Goal: Task Accomplishment & Management: Use online tool/utility

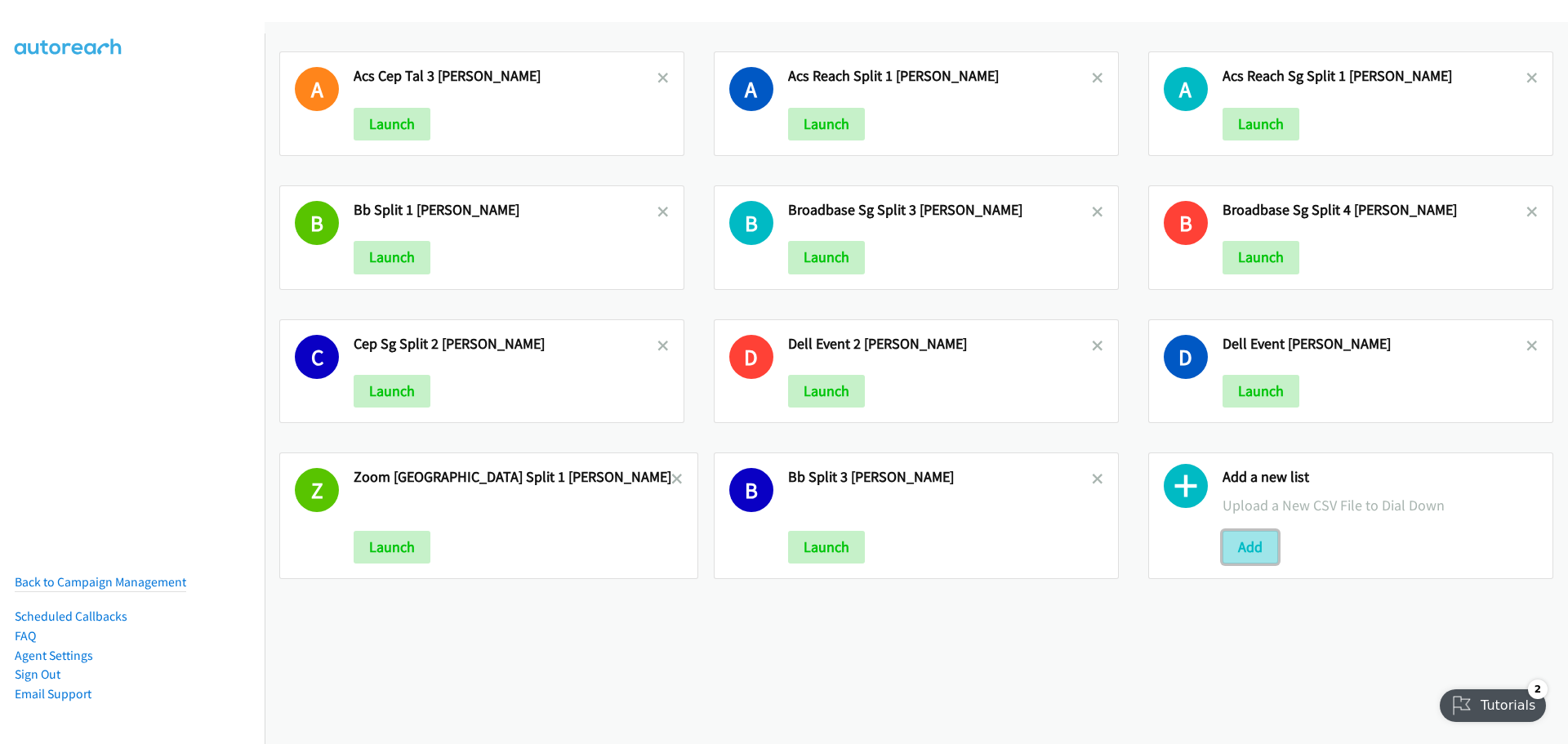
click at [1247, 548] on button "Add" at bounding box center [1251, 547] width 56 height 32
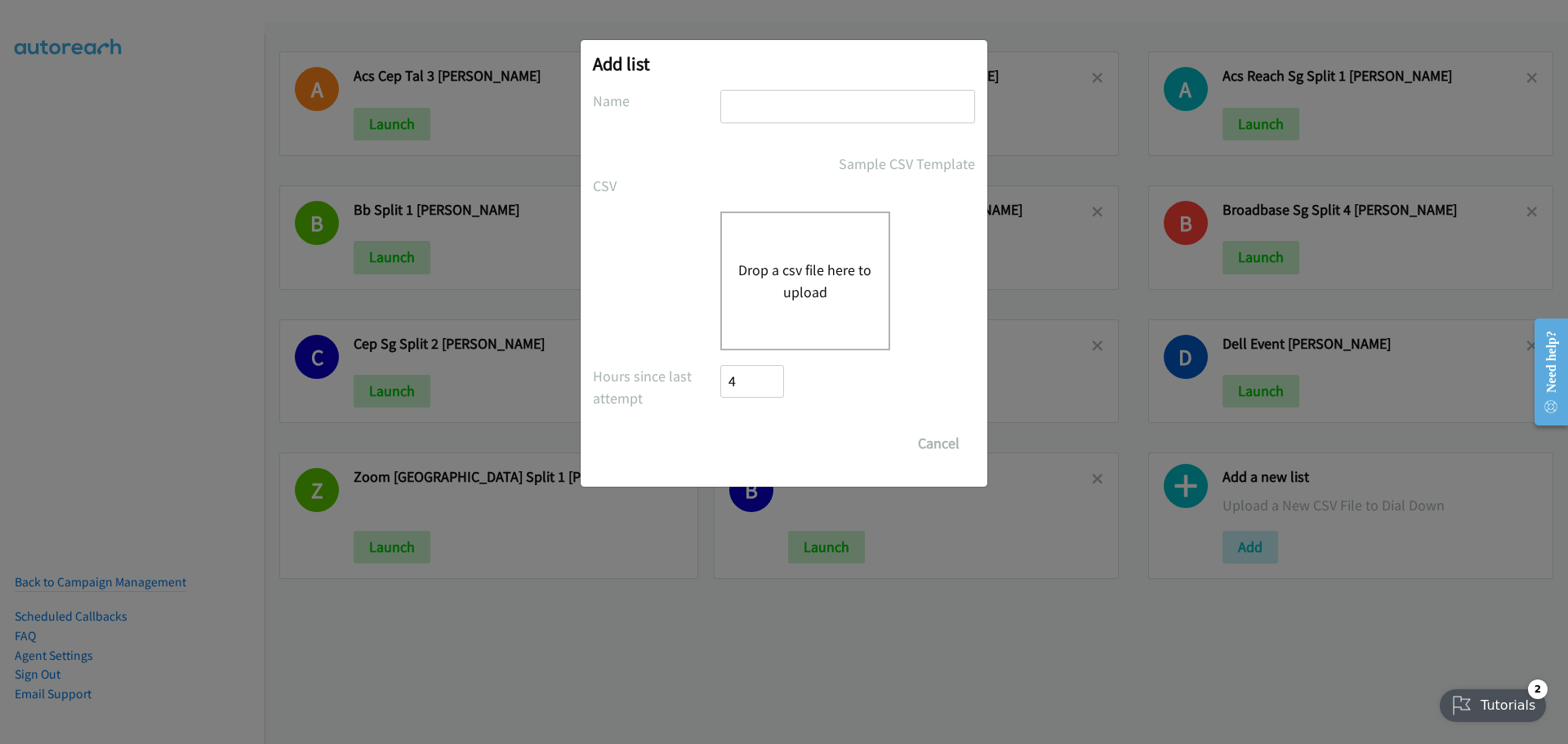
click at [777, 101] on input "text" at bounding box center [847, 106] width 254 height 33
type input "HP KOREA - S1"
click at [803, 270] on button "Drop a csv file here to upload" at bounding box center [805, 281] width 134 height 44
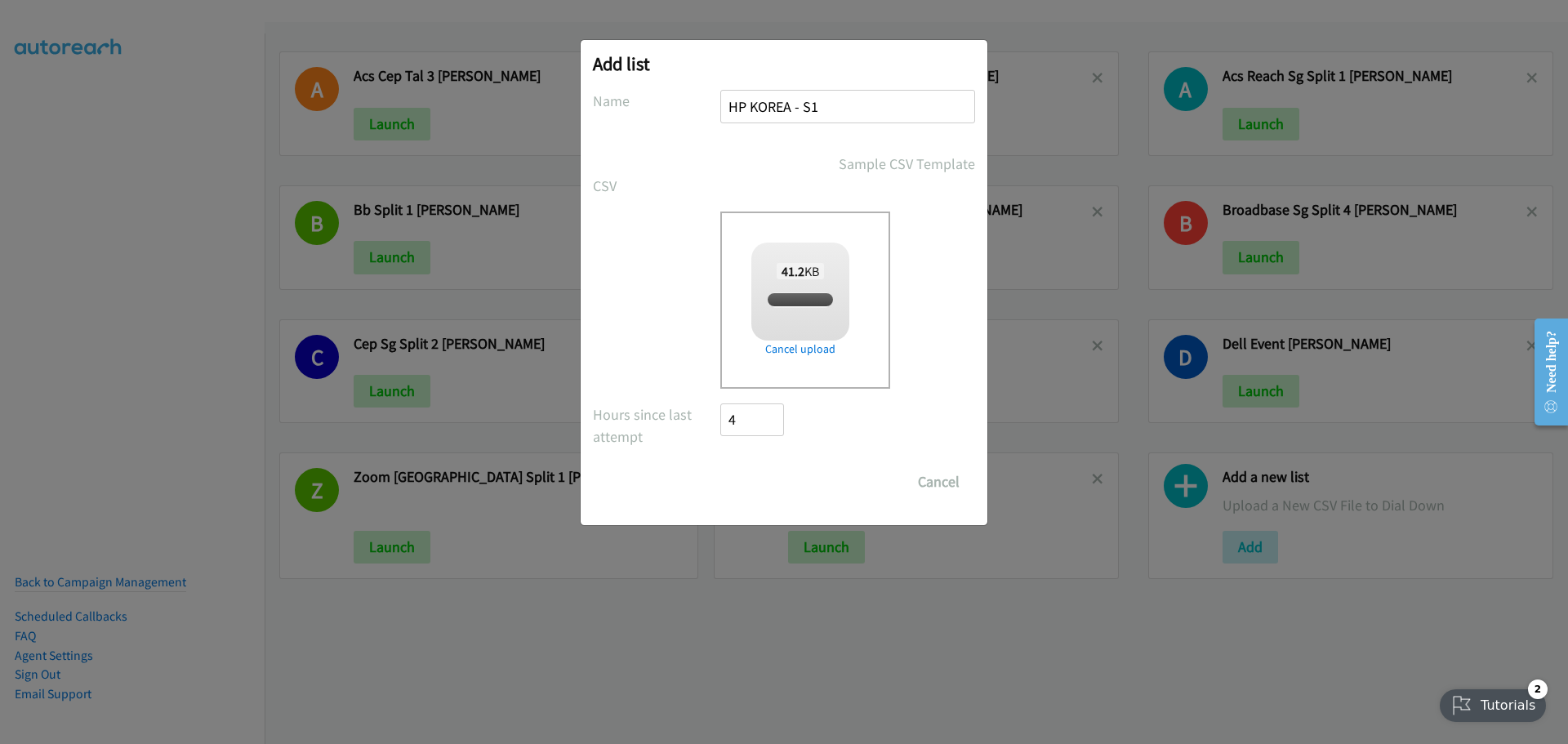
checkbox input "true"
click at [767, 486] on input "Save List" at bounding box center [763, 481] width 86 height 32
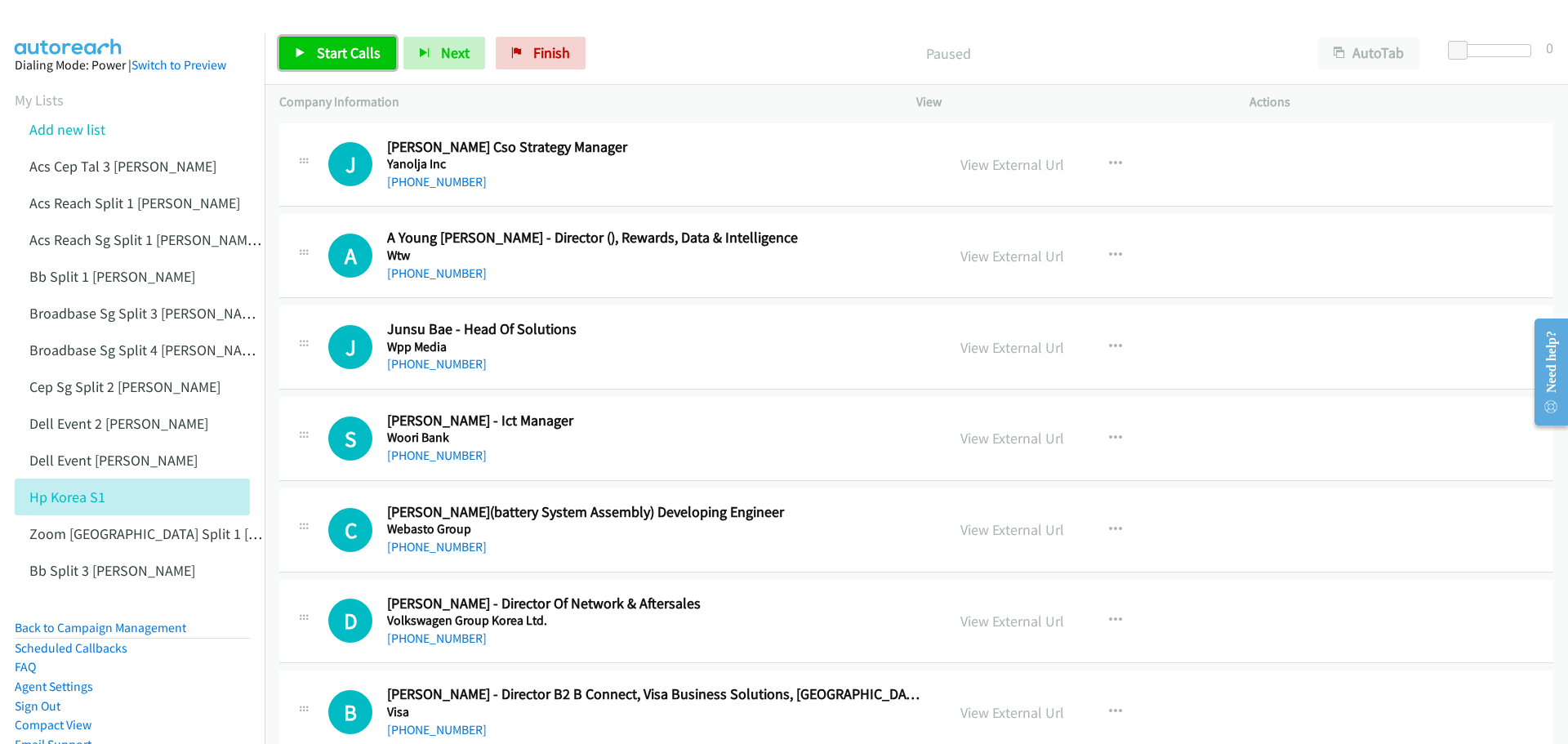
click at [375, 52] on span "Start Calls" at bounding box center [349, 53] width 64 height 19
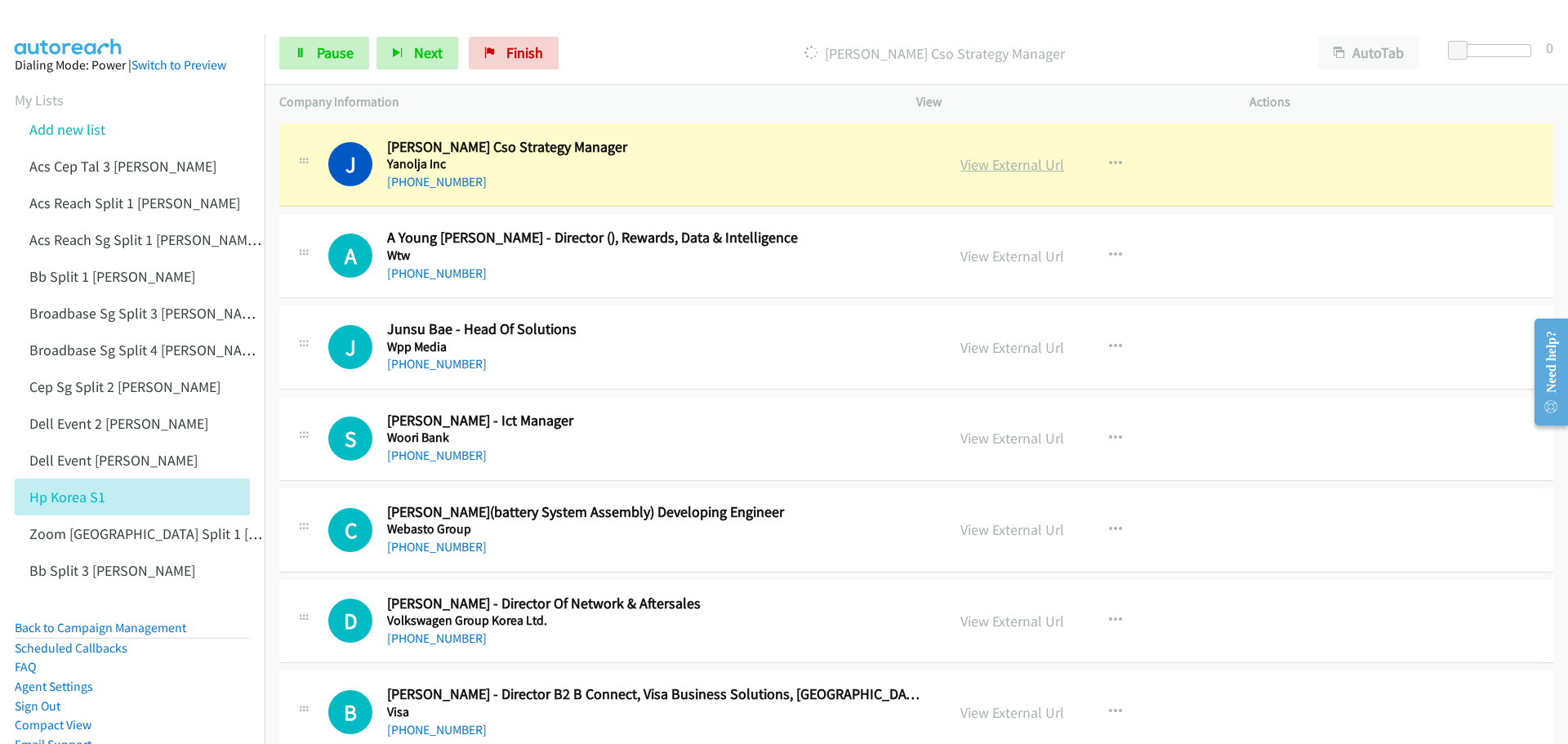
click at [979, 161] on link "View External Url" at bounding box center [1012, 165] width 104 height 19
click at [346, 46] on span "Pause" at bounding box center [336, 53] width 37 height 19
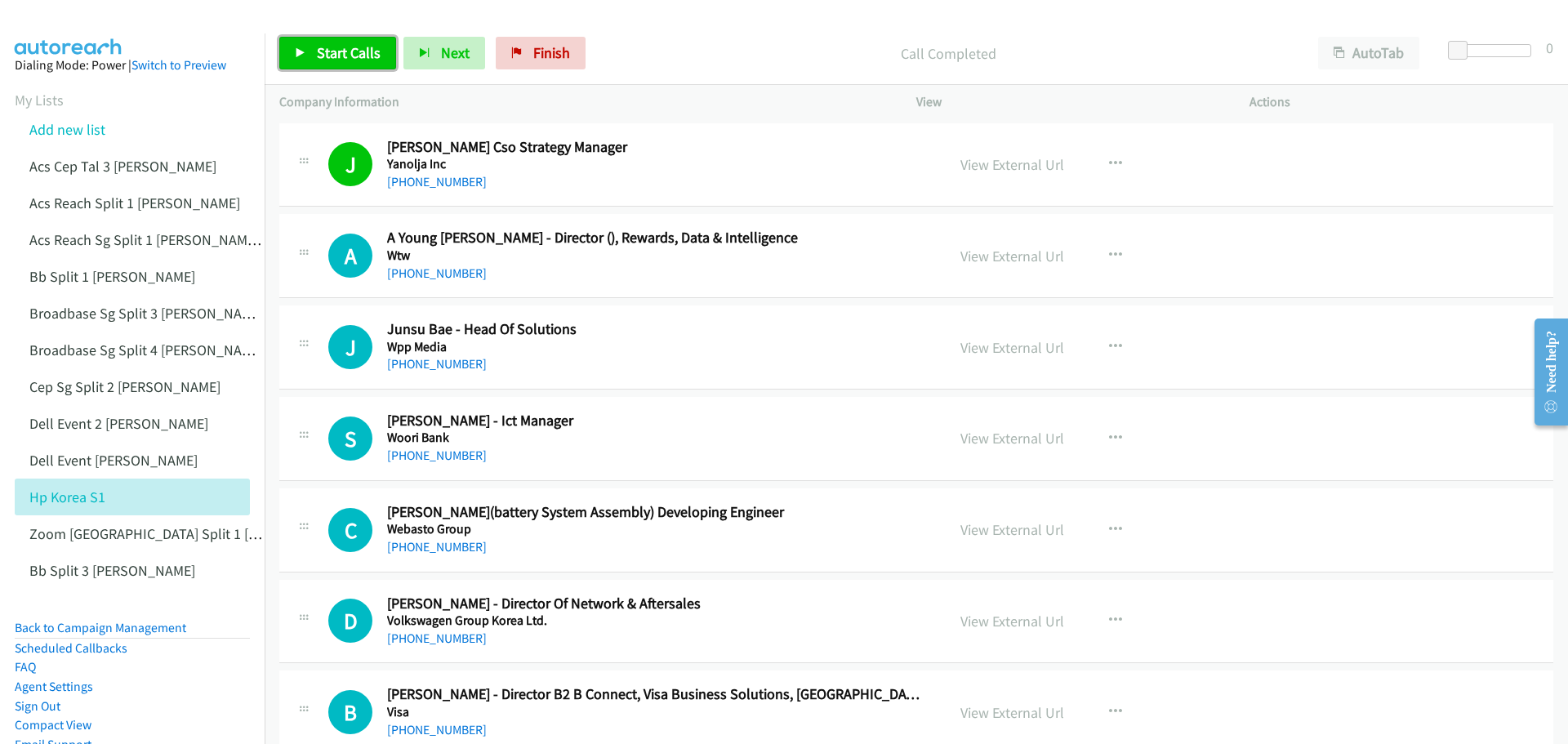
click at [352, 53] on span "Start Calls" at bounding box center [349, 53] width 64 height 19
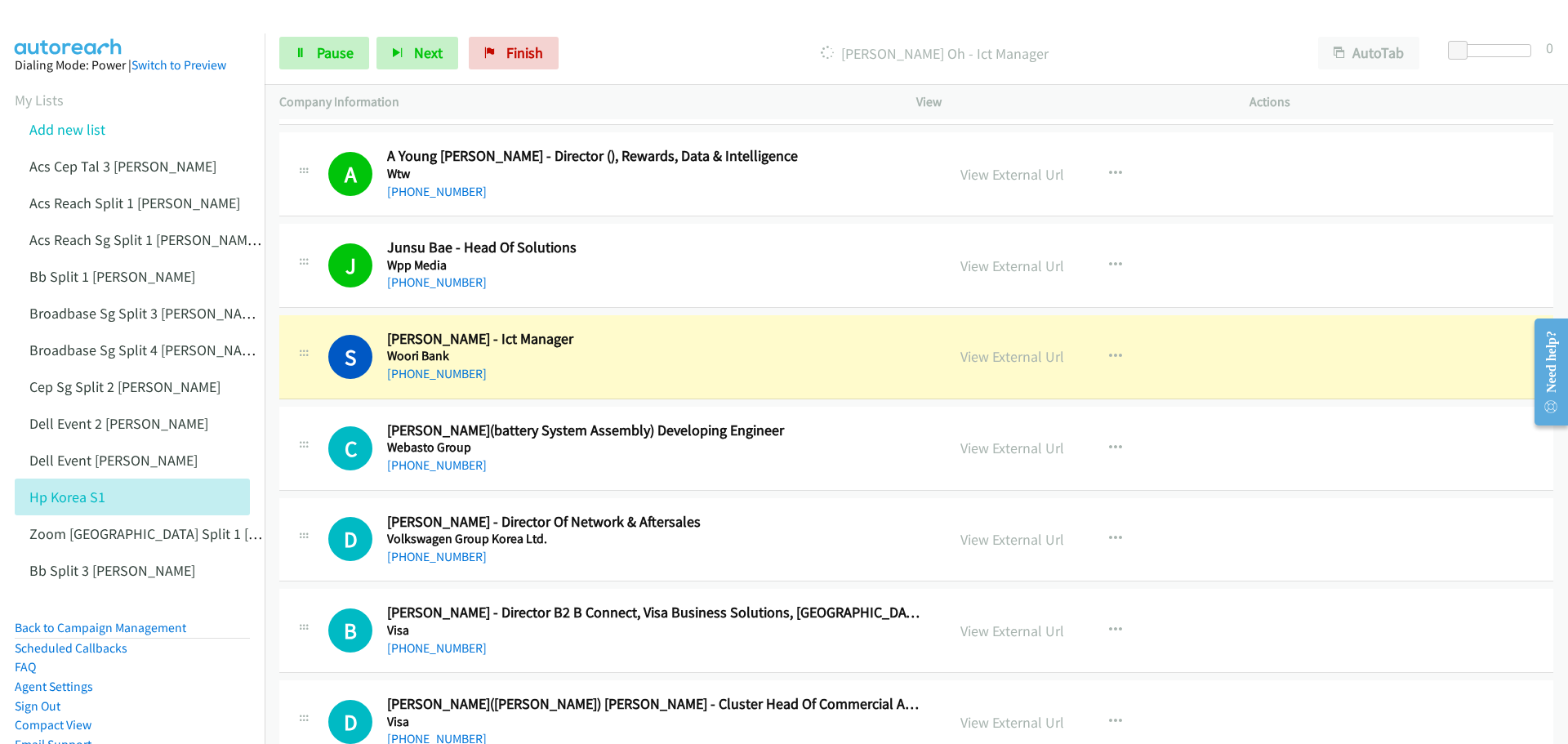
scroll to position [164, 0]
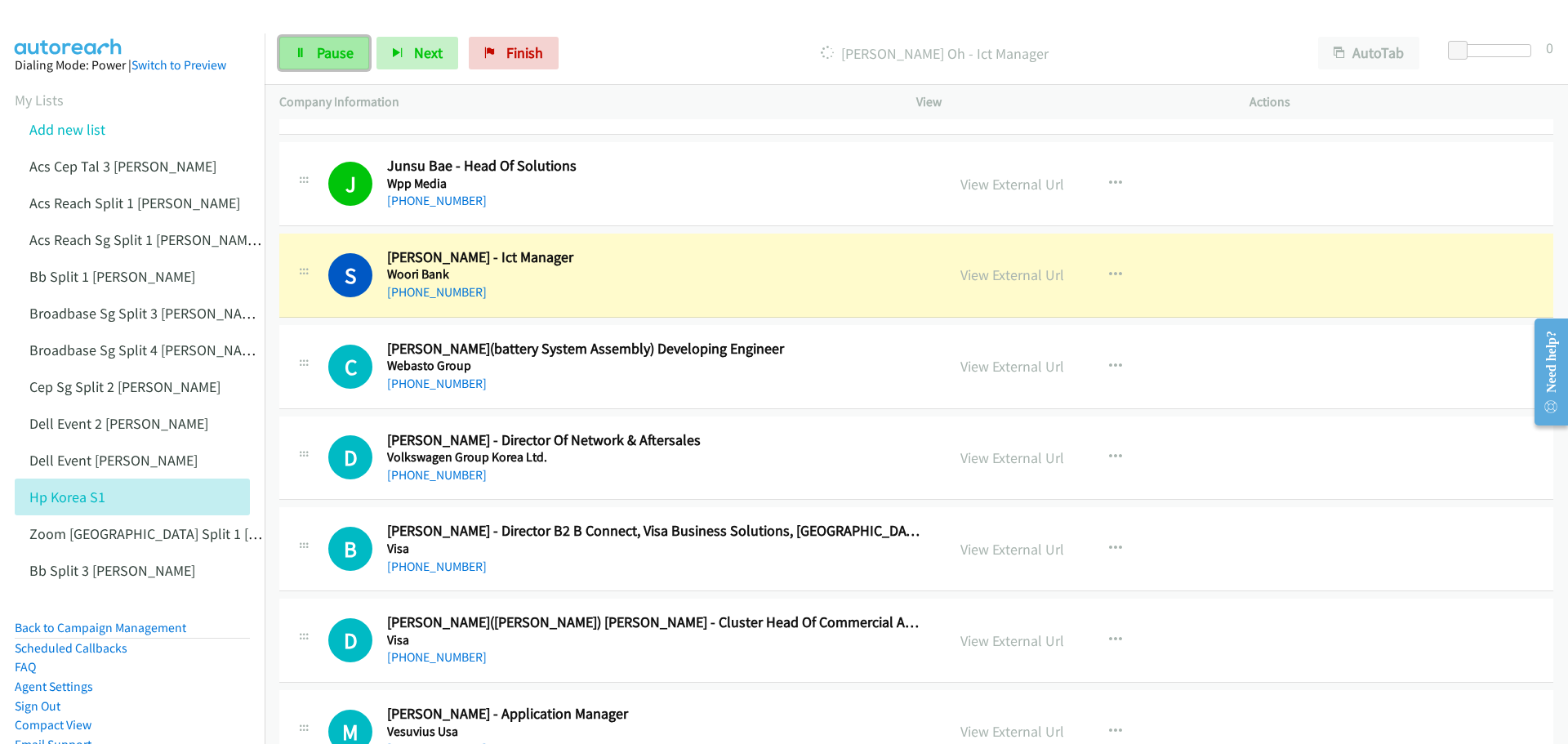
click at [333, 49] on span "Pause" at bounding box center [336, 53] width 37 height 19
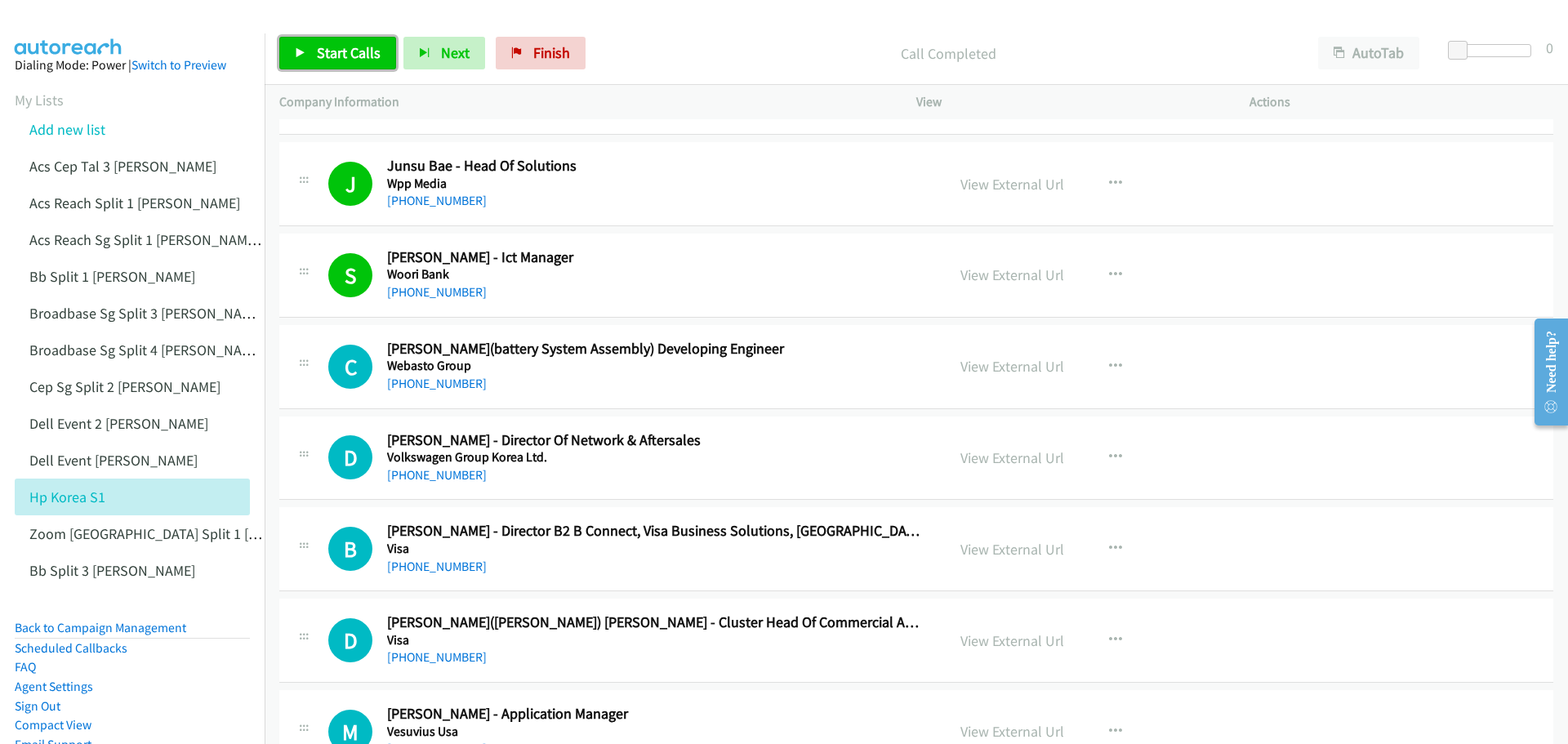
click at [348, 56] on span "Start Calls" at bounding box center [349, 53] width 64 height 19
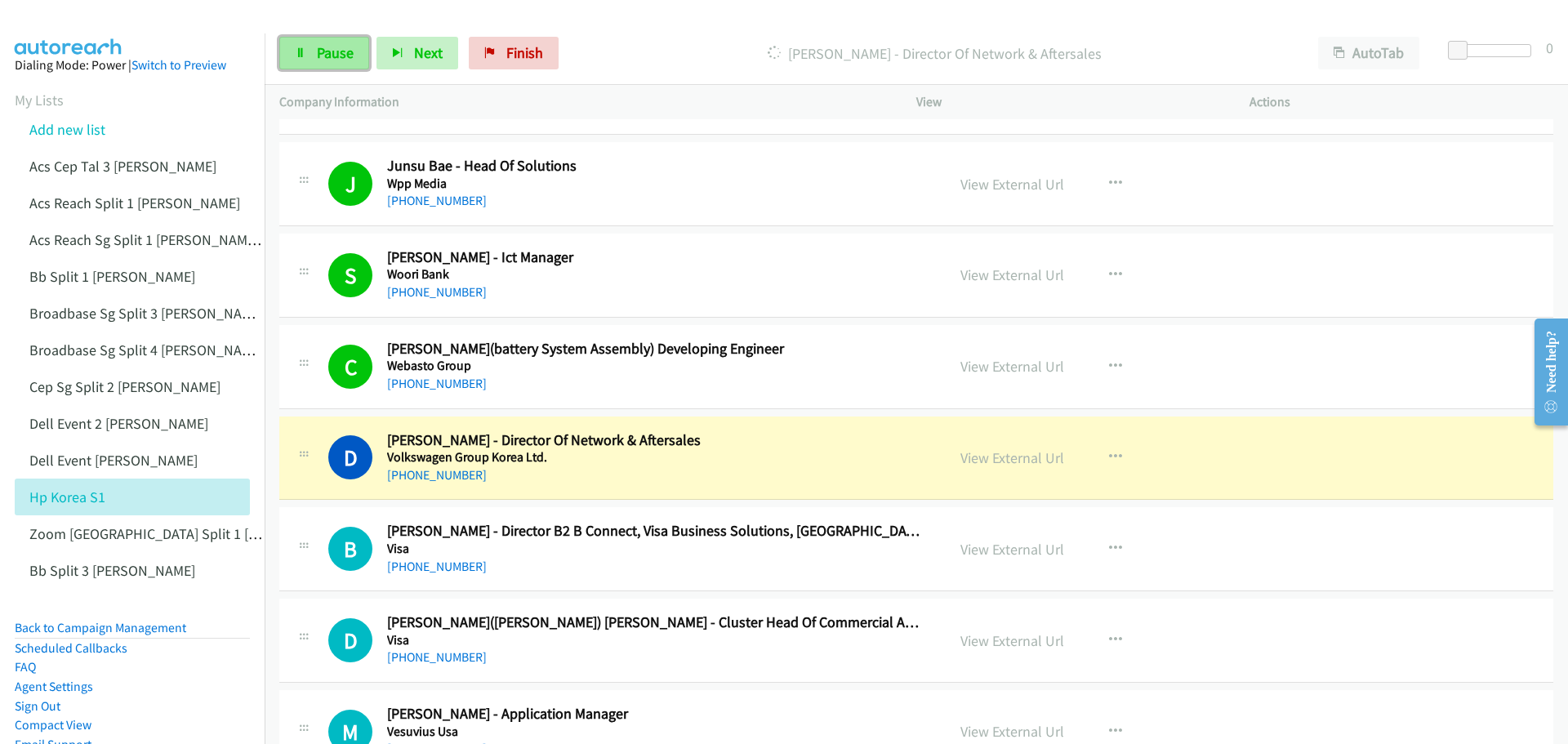
click at [359, 60] on link "Pause" at bounding box center [324, 53] width 90 height 32
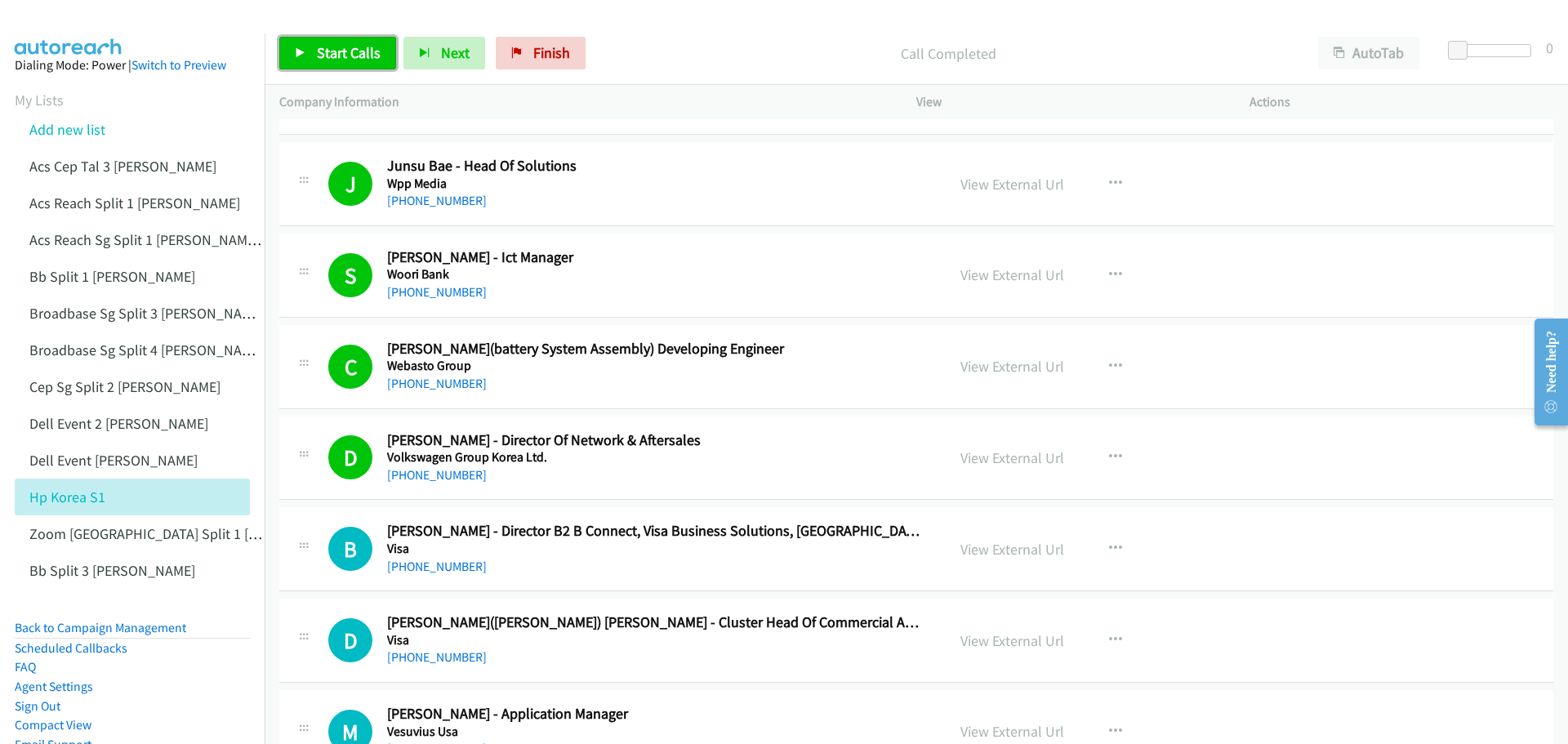
click at [331, 47] on span "Start Calls" at bounding box center [349, 53] width 64 height 19
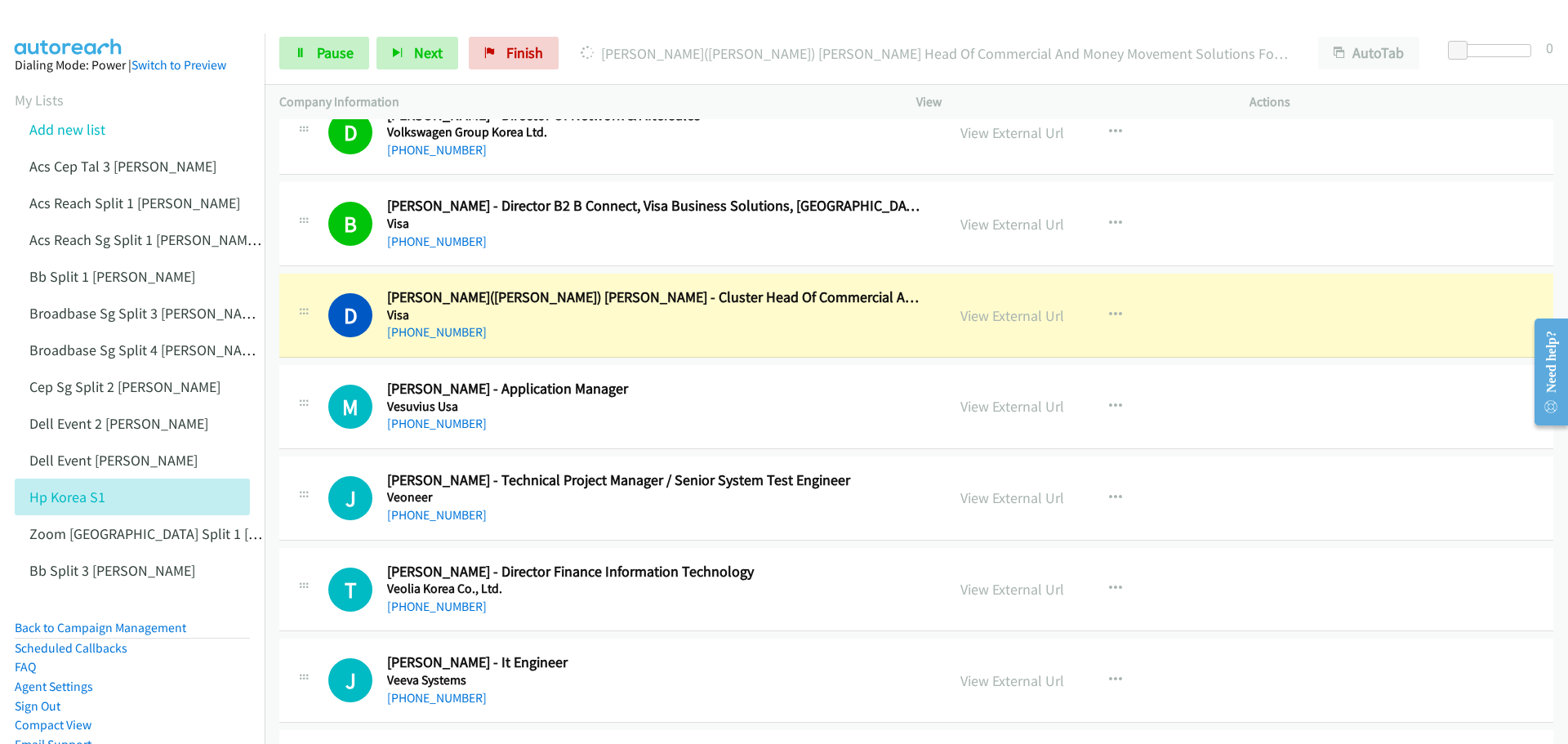
scroll to position [490, 0]
click at [1006, 315] on link "View External Url" at bounding box center [1012, 314] width 104 height 19
click at [317, 45] on span "Pause" at bounding box center [336, 53] width 37 height 19
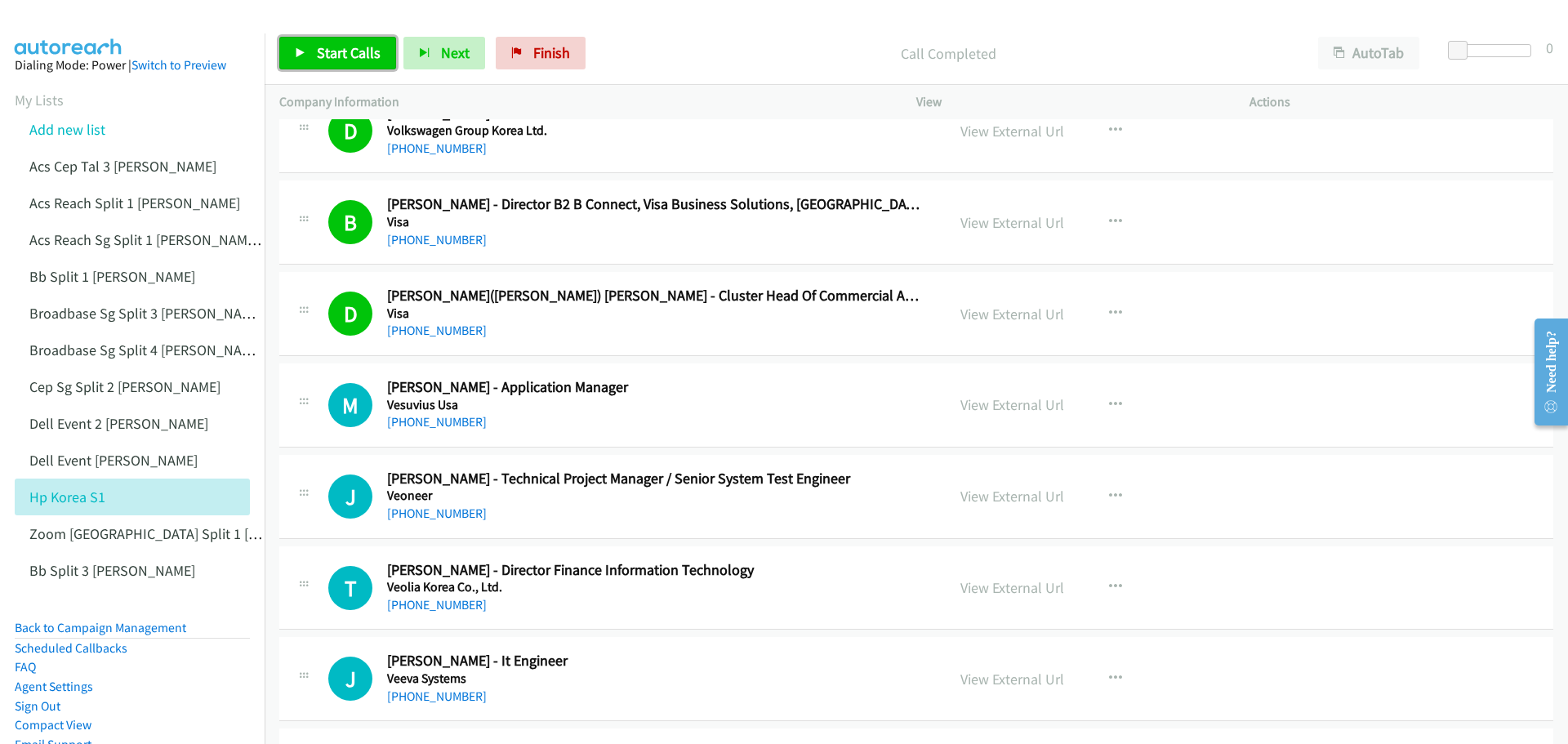
click at [345, 56] on span "Start Calls" at bounding box center [349, 53] width 64 height 19
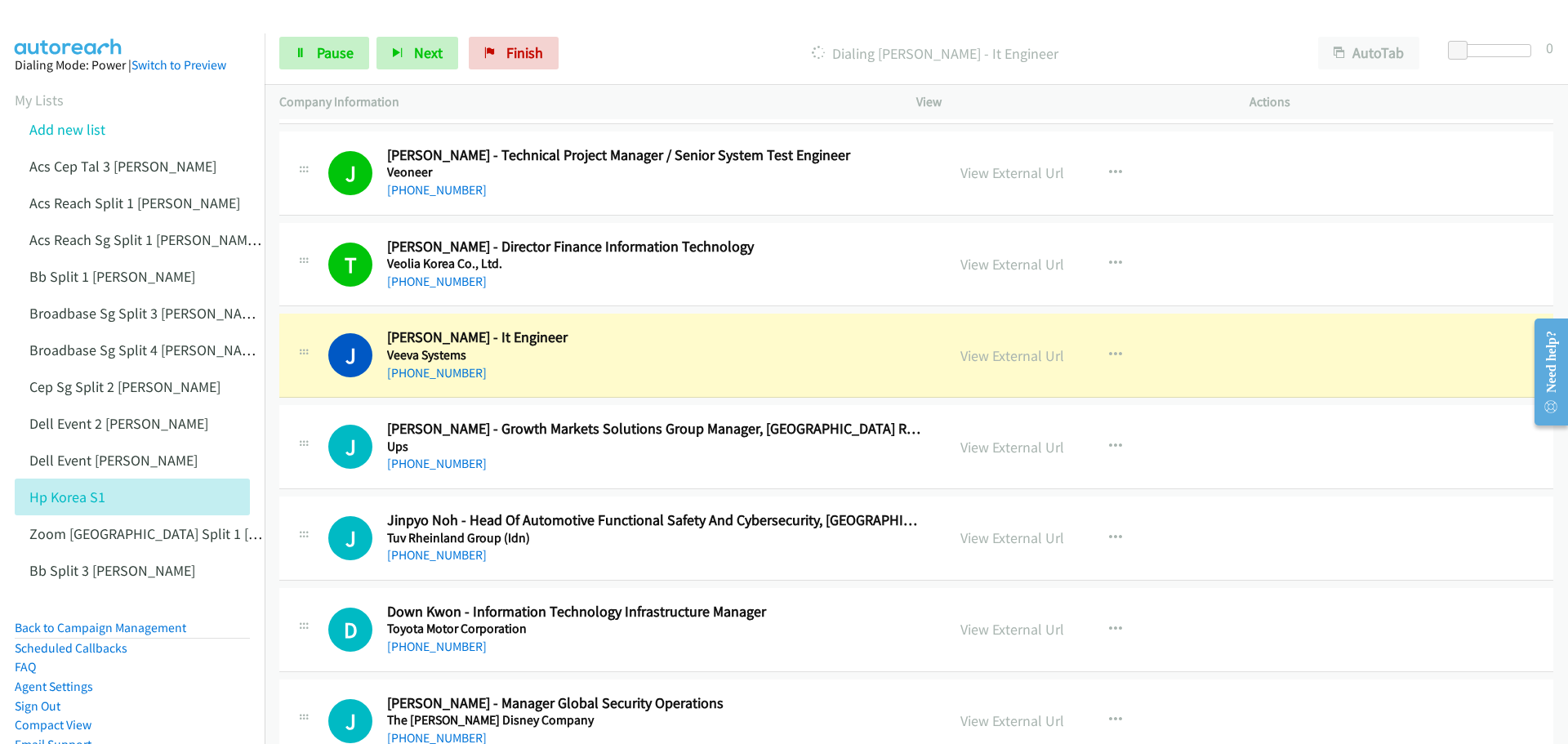
scroll to position [817, 0]
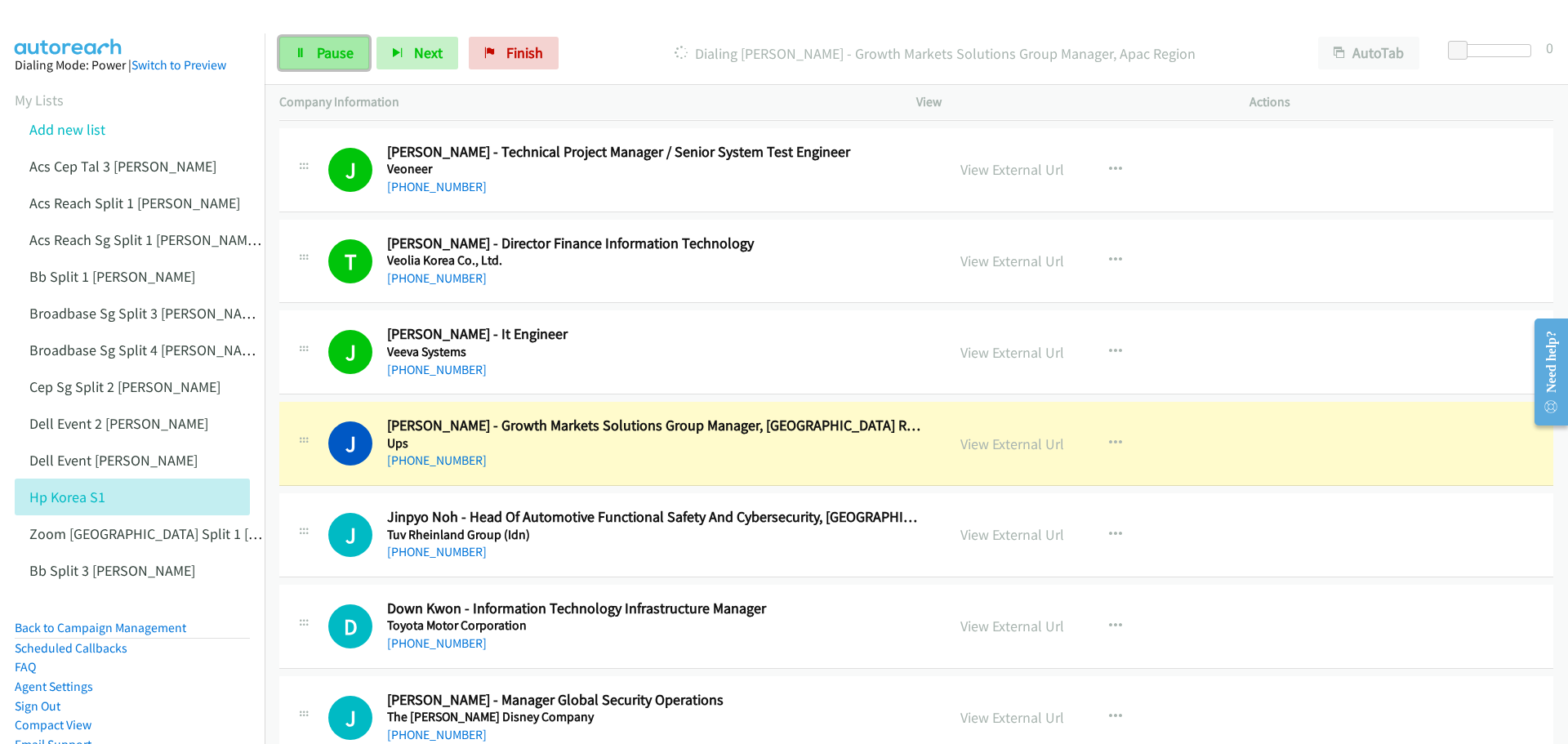
click at [335, 55] on span "Pause" at bounding box center [336, 53] width 37 height 19
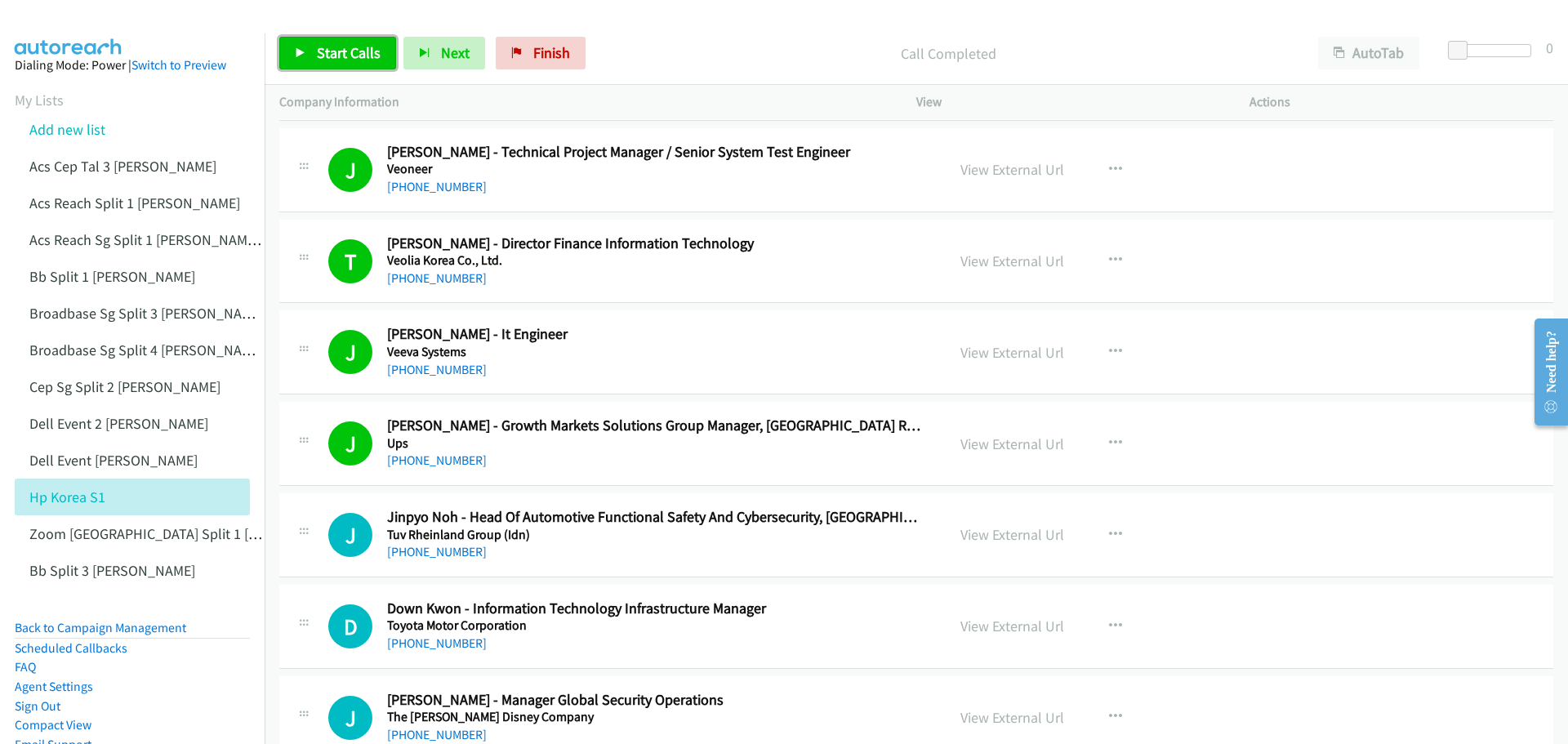
click at [355, 53] on span "Start Calls" at bounding box center [349, 53] width 64 height 19
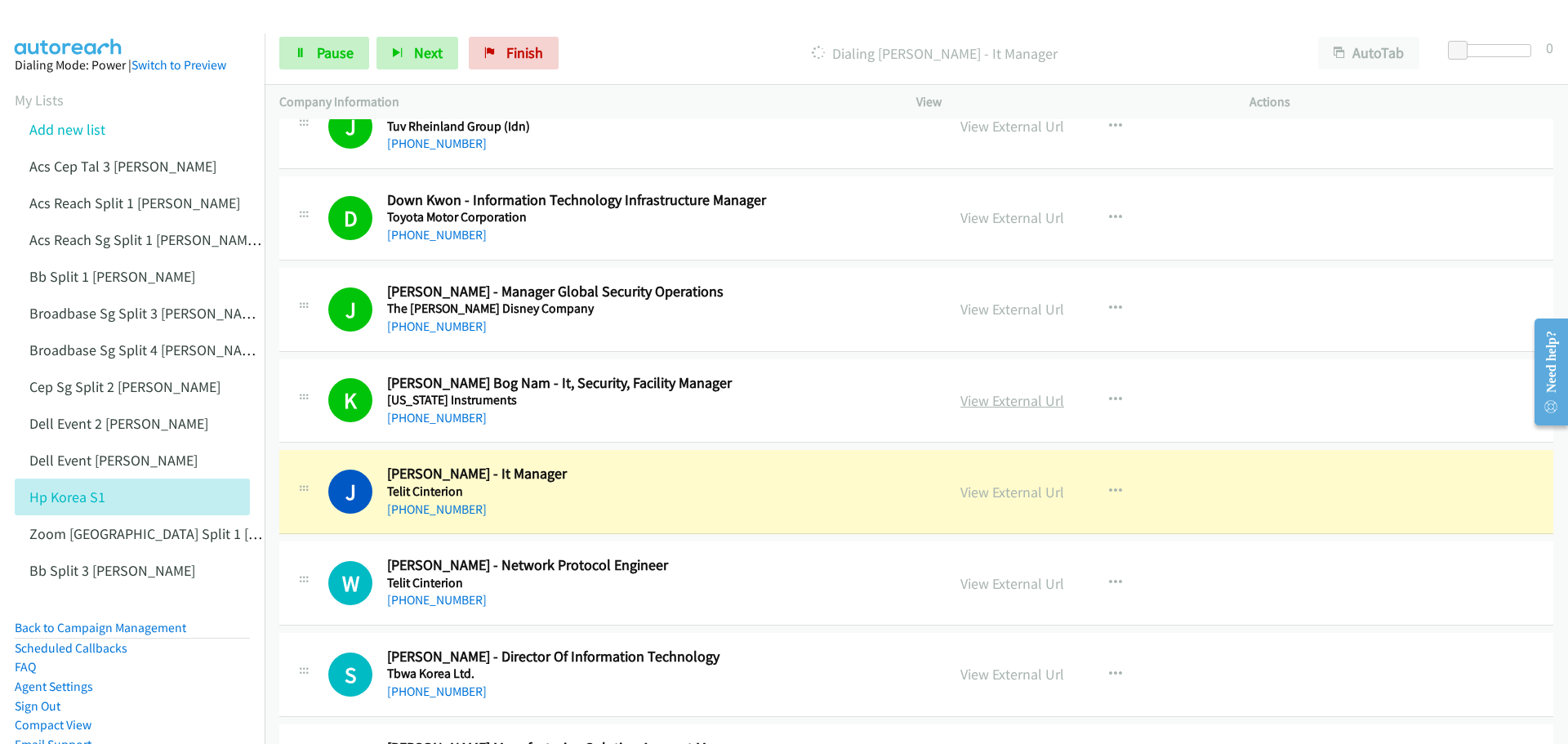
scroll to position [1307, 0]
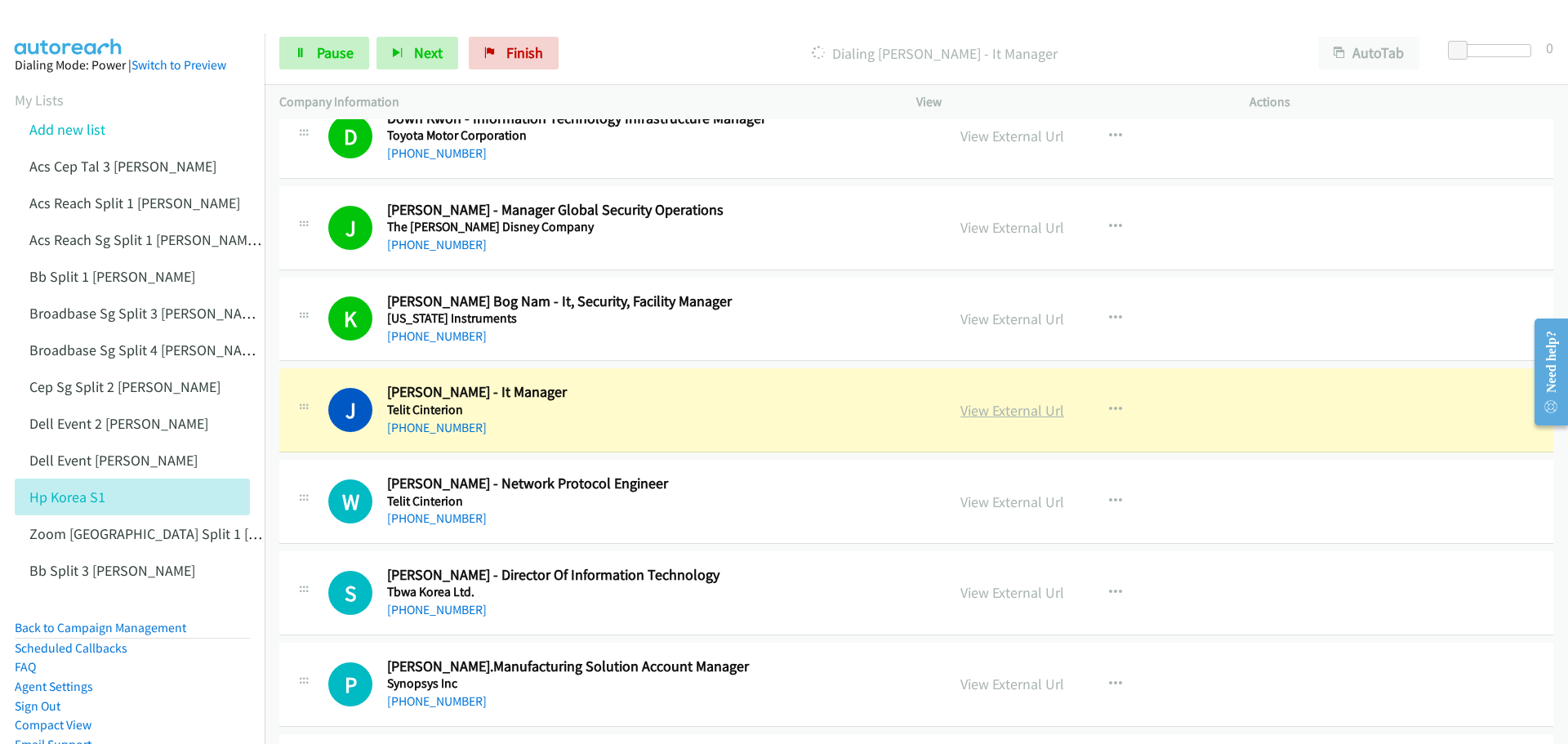
click at [981, 409] on link "View External Url" at bounding box center [1012, 410] width 104 height 19
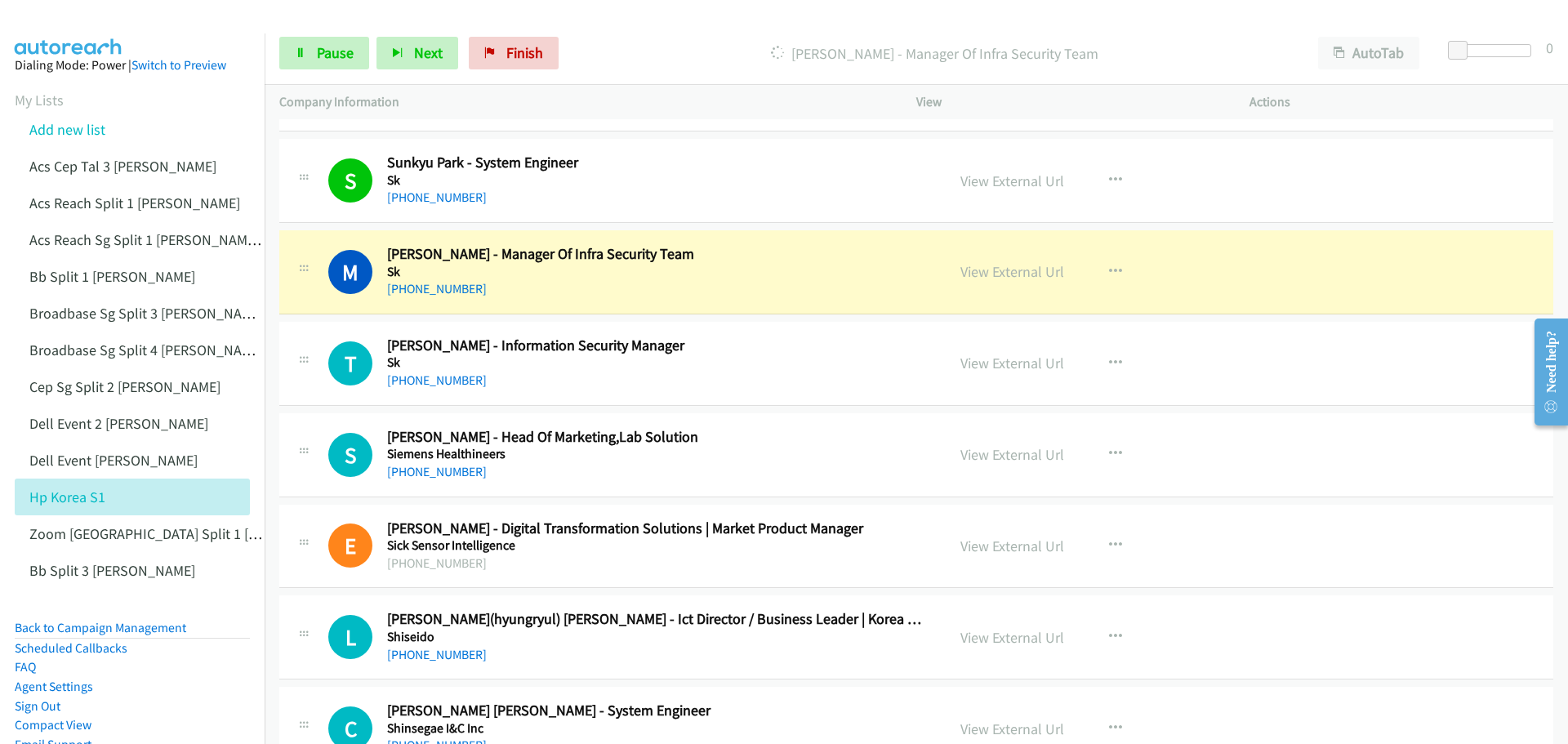
scroll to position [4085, 0]
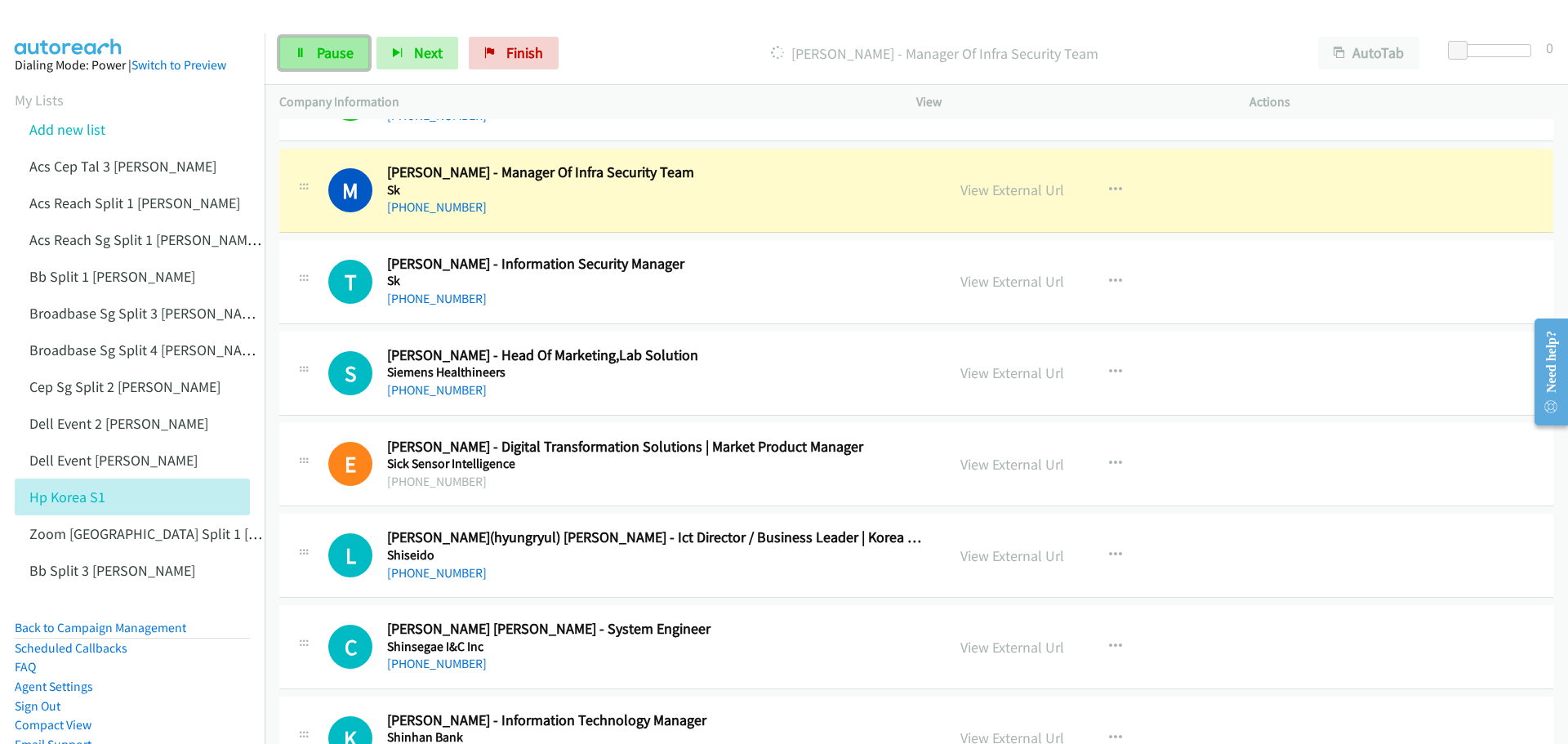
click at [338, 44] on span "Pause" at bounding box center [336, 53] width 37 height 19
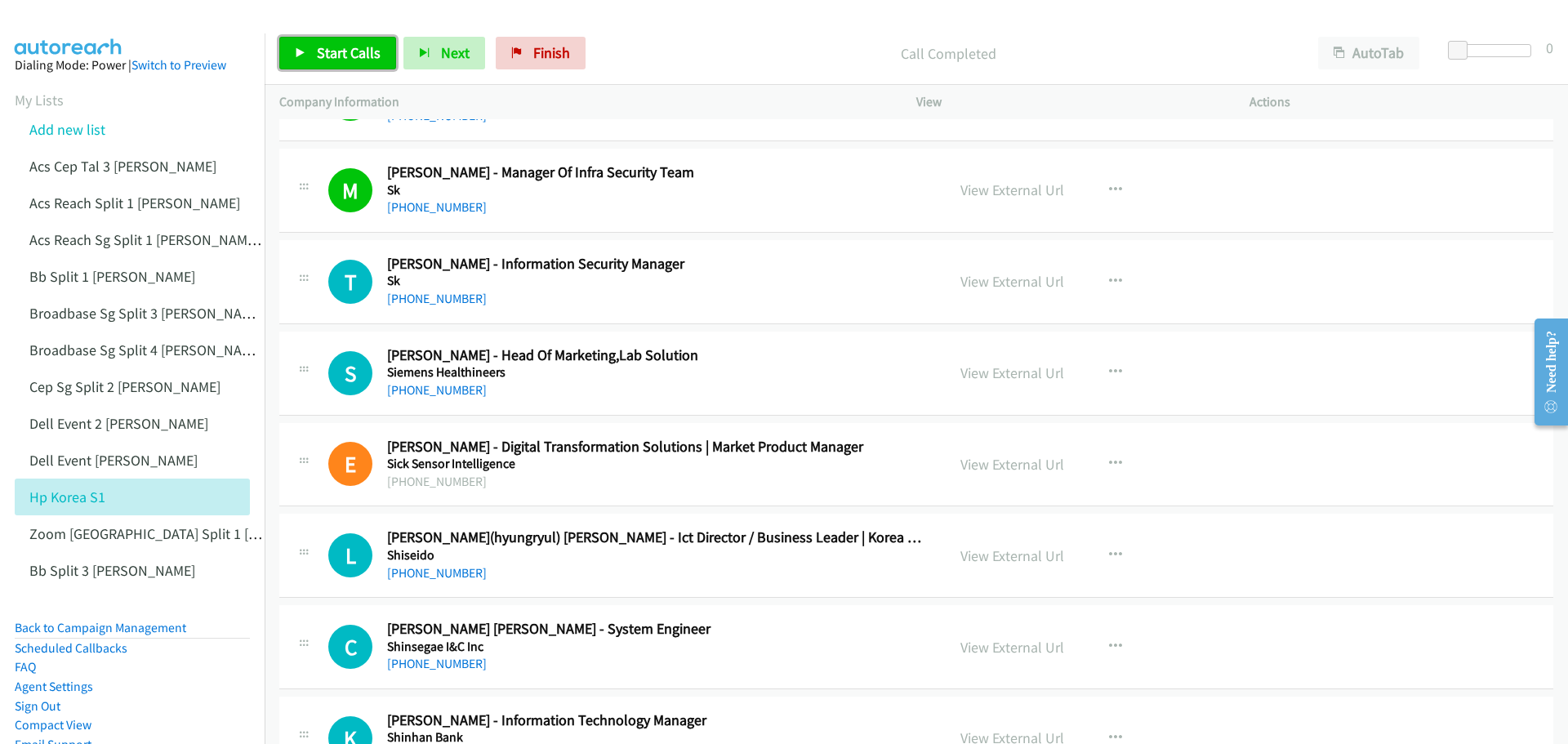
click at [339, 51] on span "Start Calls" at bounding box center [349, 53] width 64 height 19
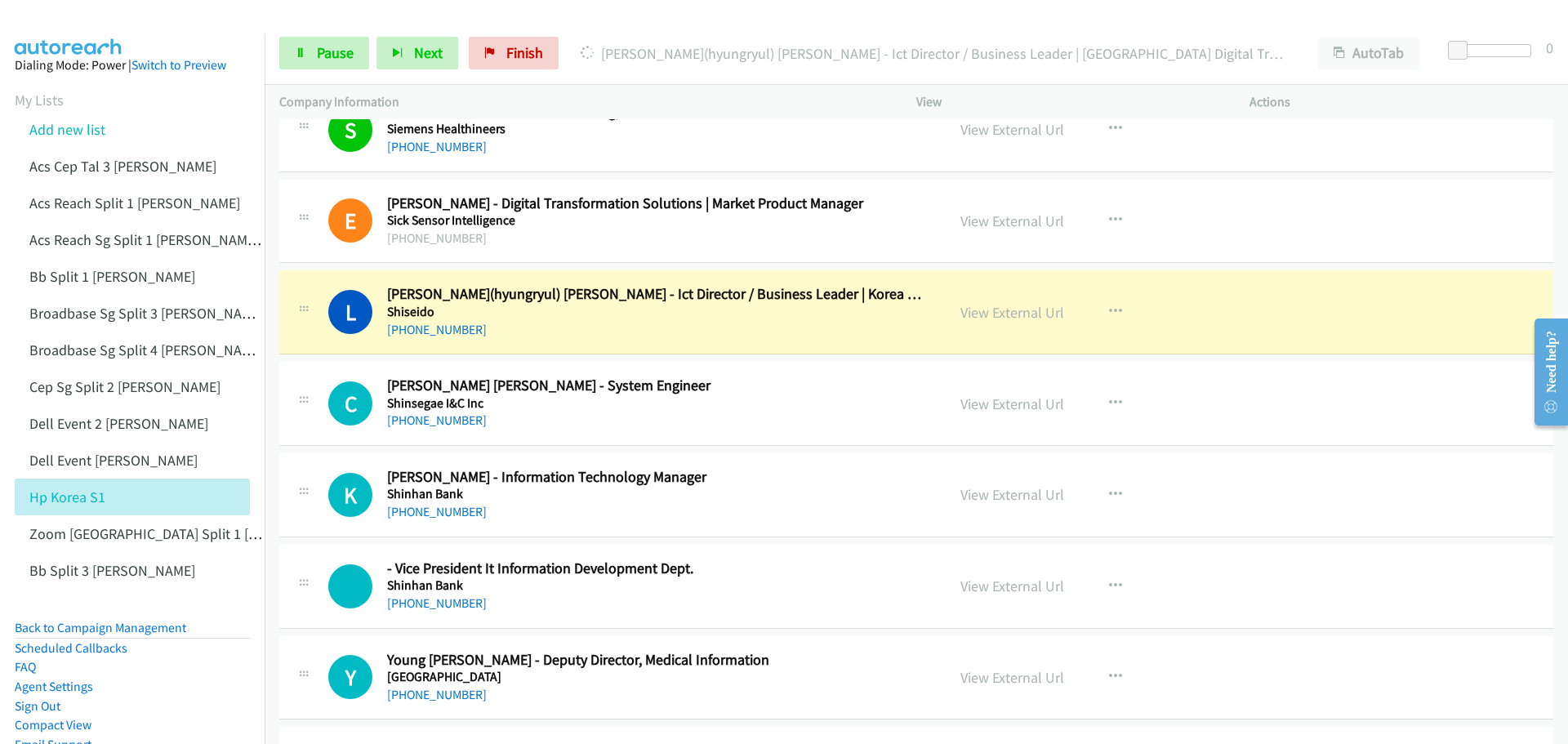
scroll to position [4330, 0]
click at [348, 49] on span "Pause" at bounding box center [336, 53] width 37 height 19
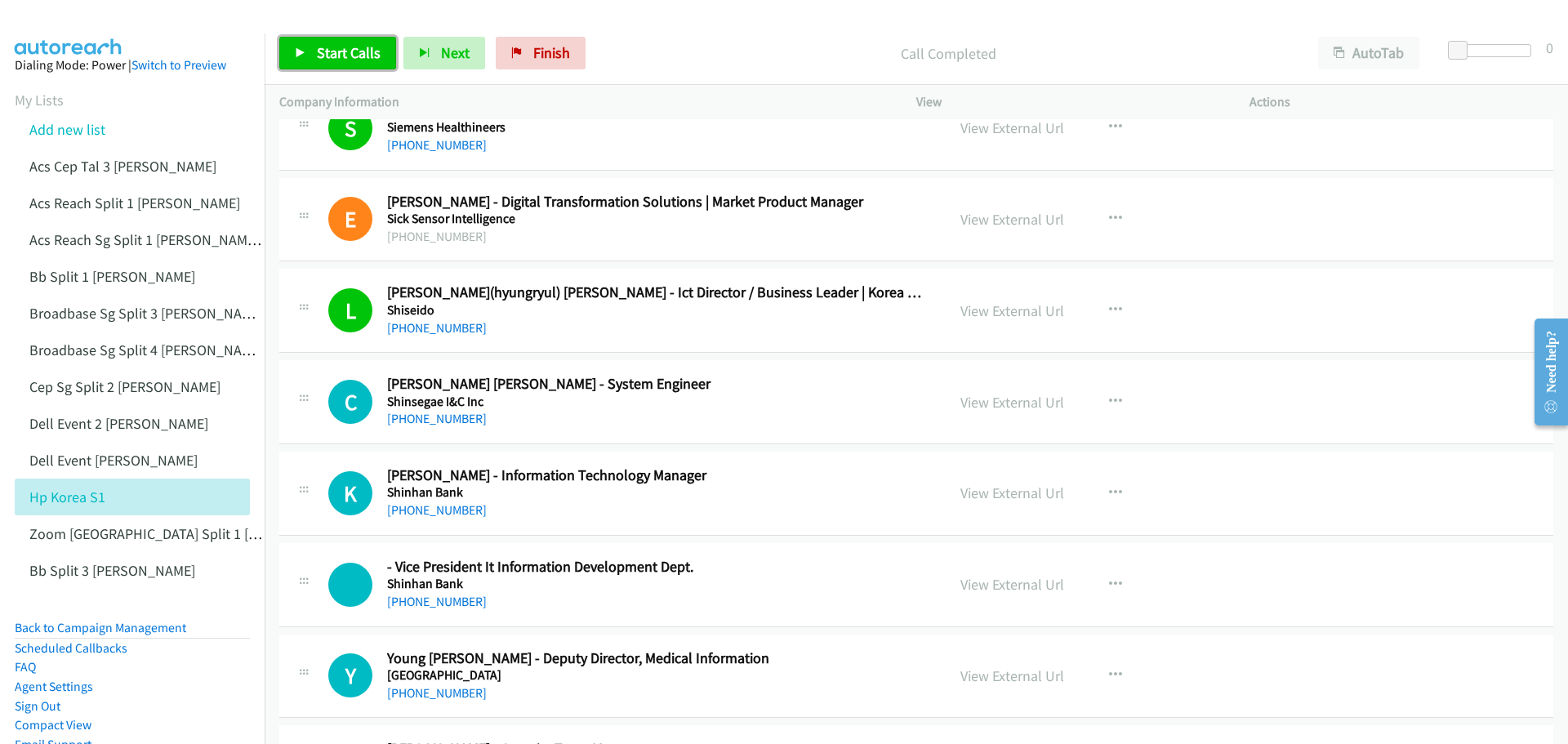
click at [339, 54] on span "Start Calls" at bounding box center [349, 53] width 64 height 19
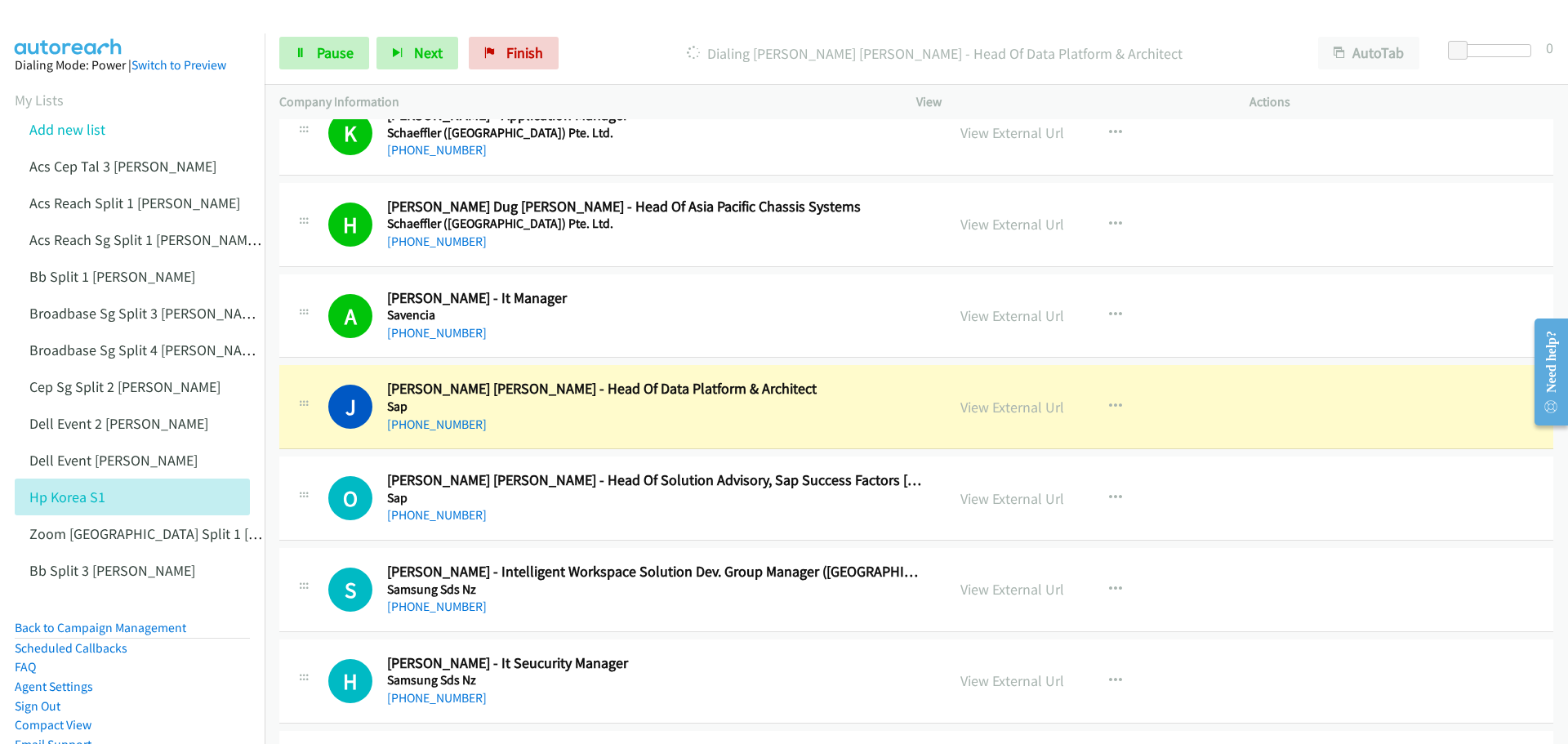
scroll to position [5228, 0]
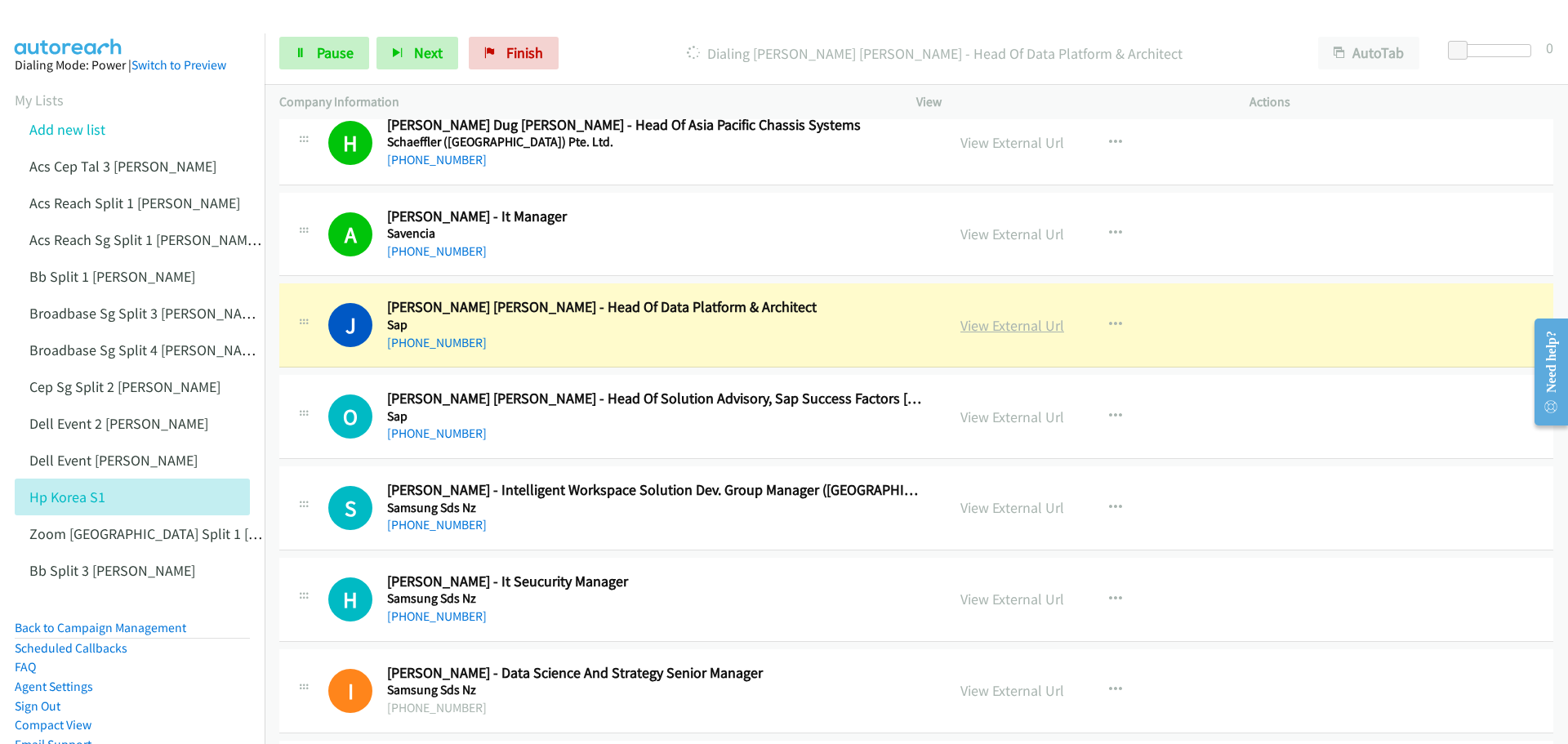
click at [1019, 331] on link "View External Url" at bounding box center [1012, 326] width 104 height 19
click at [341, 48] on span "Pause" at bounding box center [336, 53] width 37 height 19
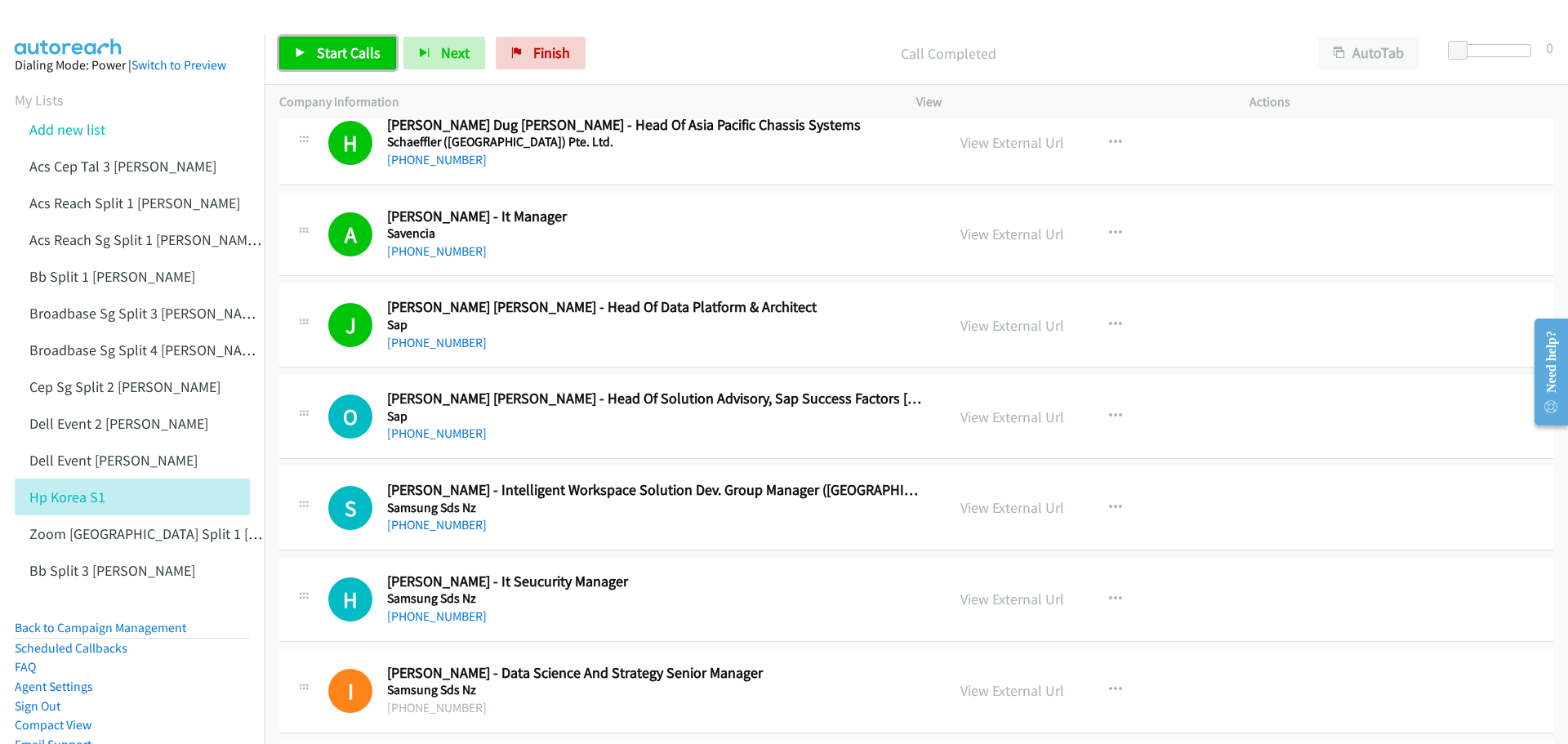
click at [345, 46] on span "Start Calls" at bounding box center [349, 53] width 64 height 19
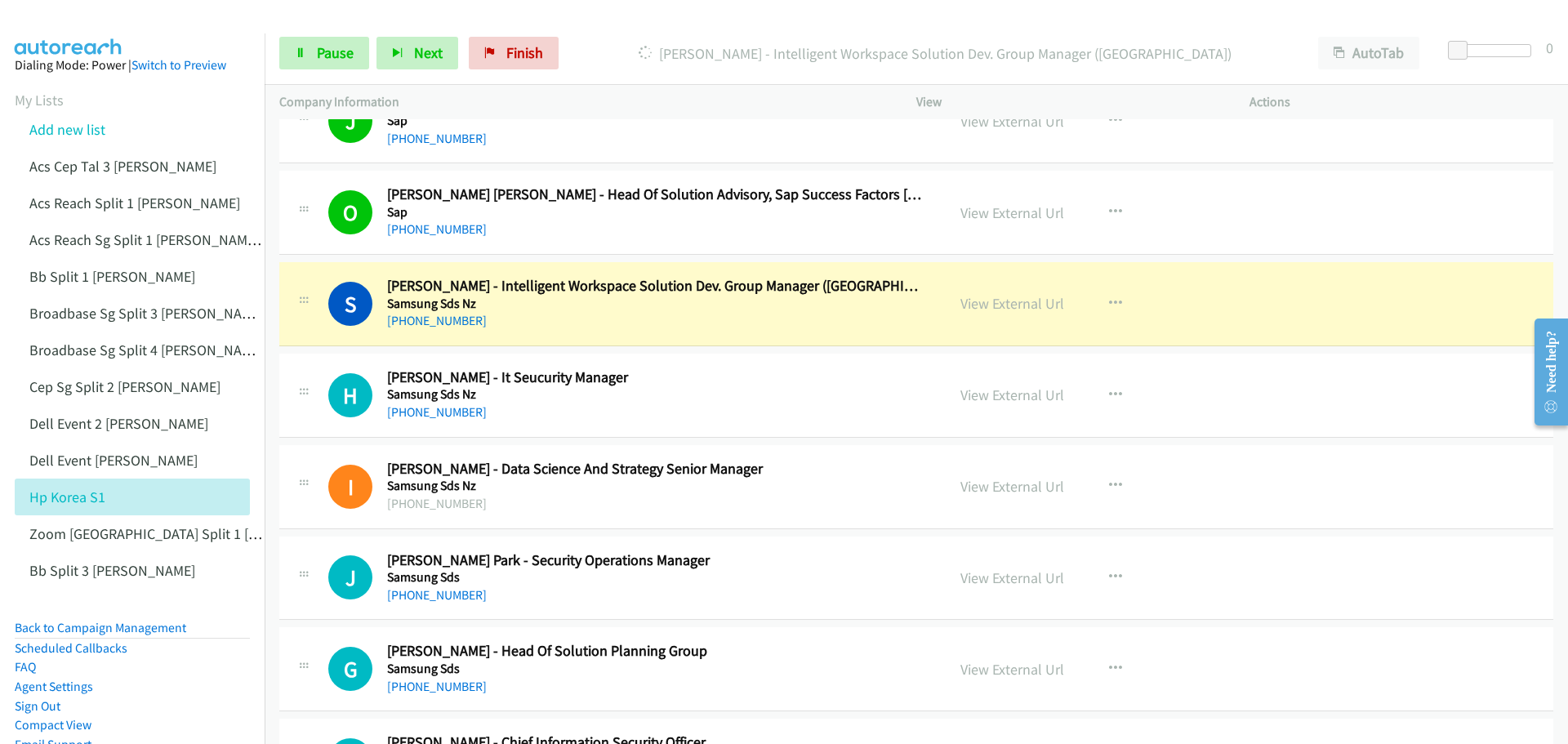
scroll to position [5474, 0]
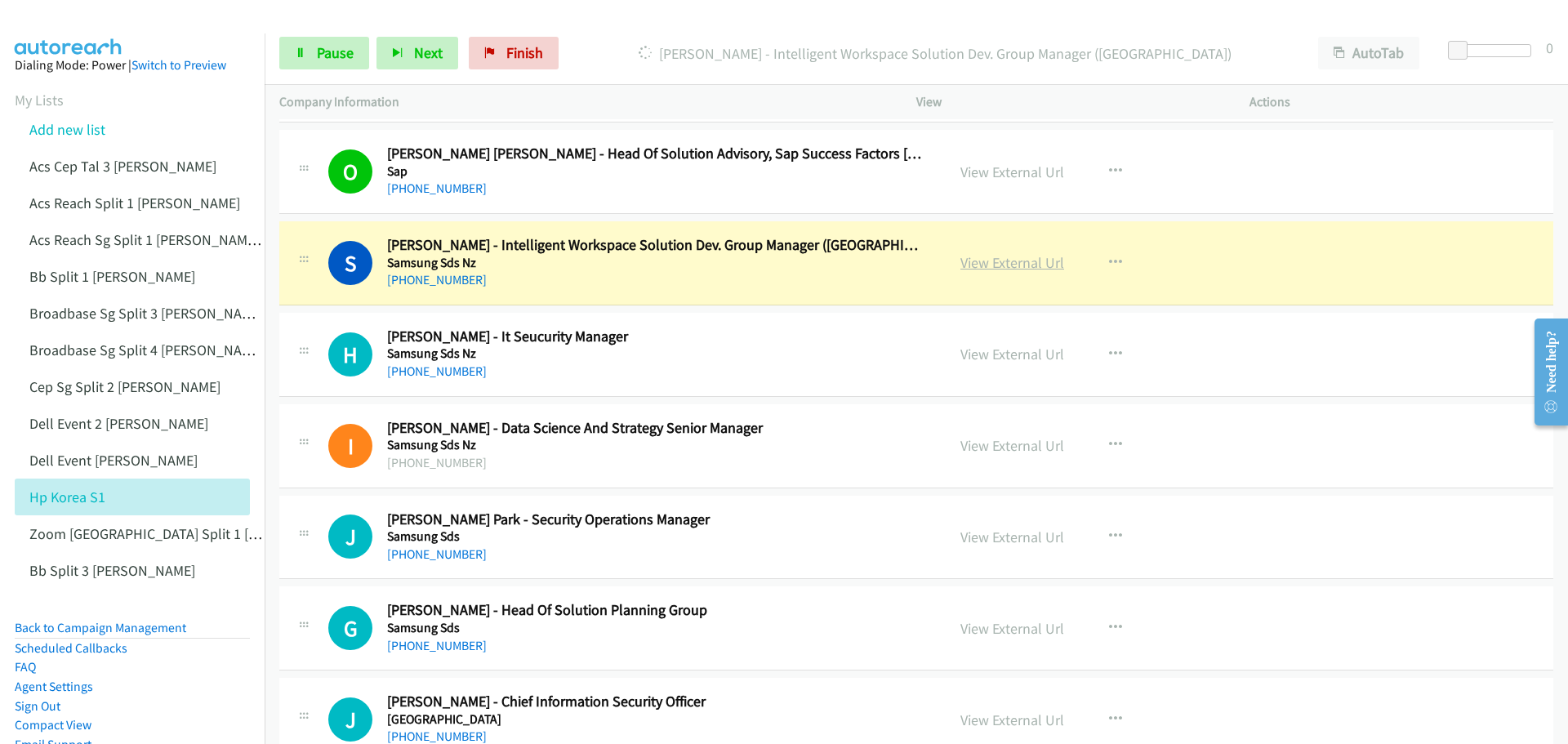
click at [993, 263] on link "View External Url" at bounding box center [1012, 263] width 104 height 19
click at [307, 53] on link "Pause" at bounding box center [324, 53] width 90 height 32
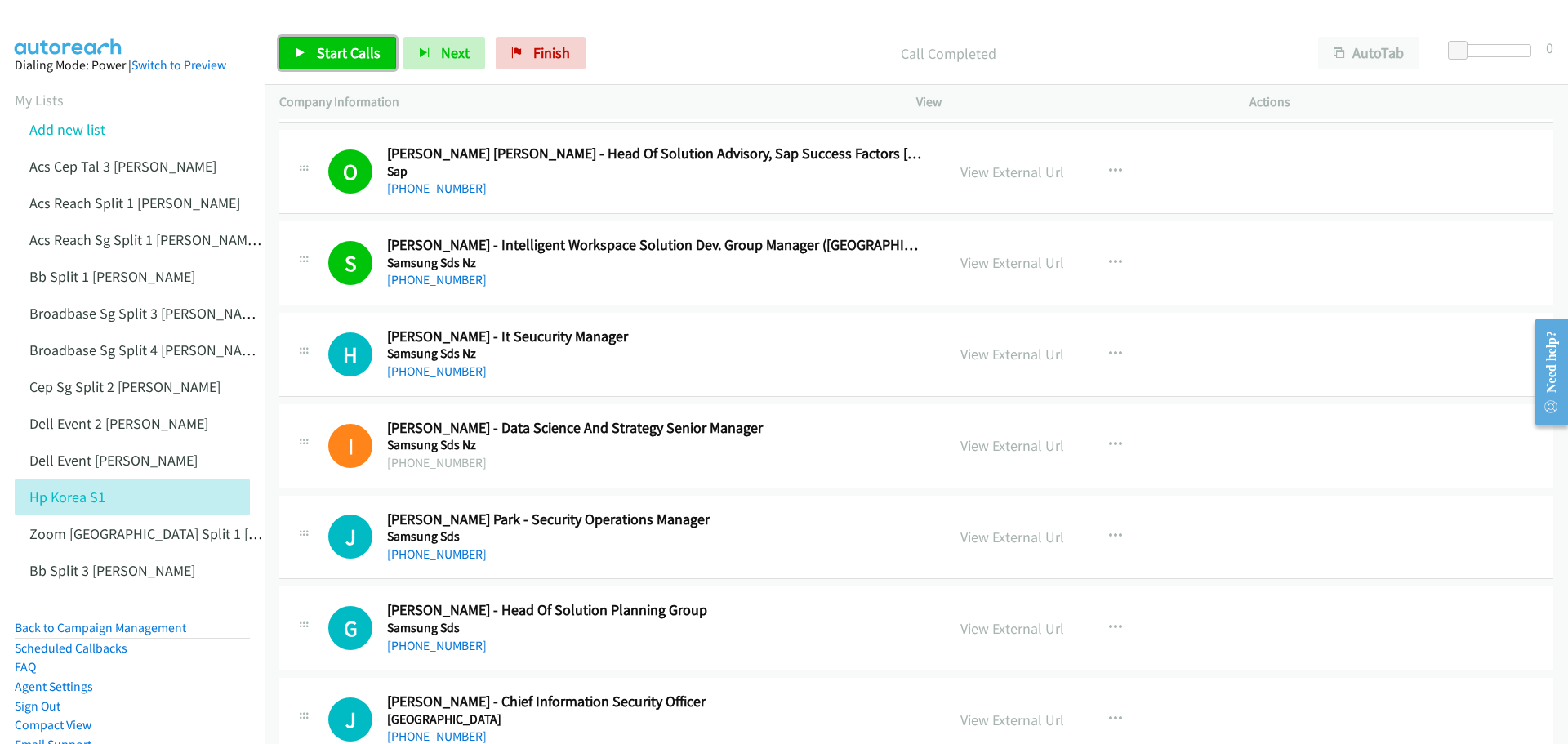
click at [333, 57] on span "Start Calls" at bounding box center [349, 53] width 64 height 19
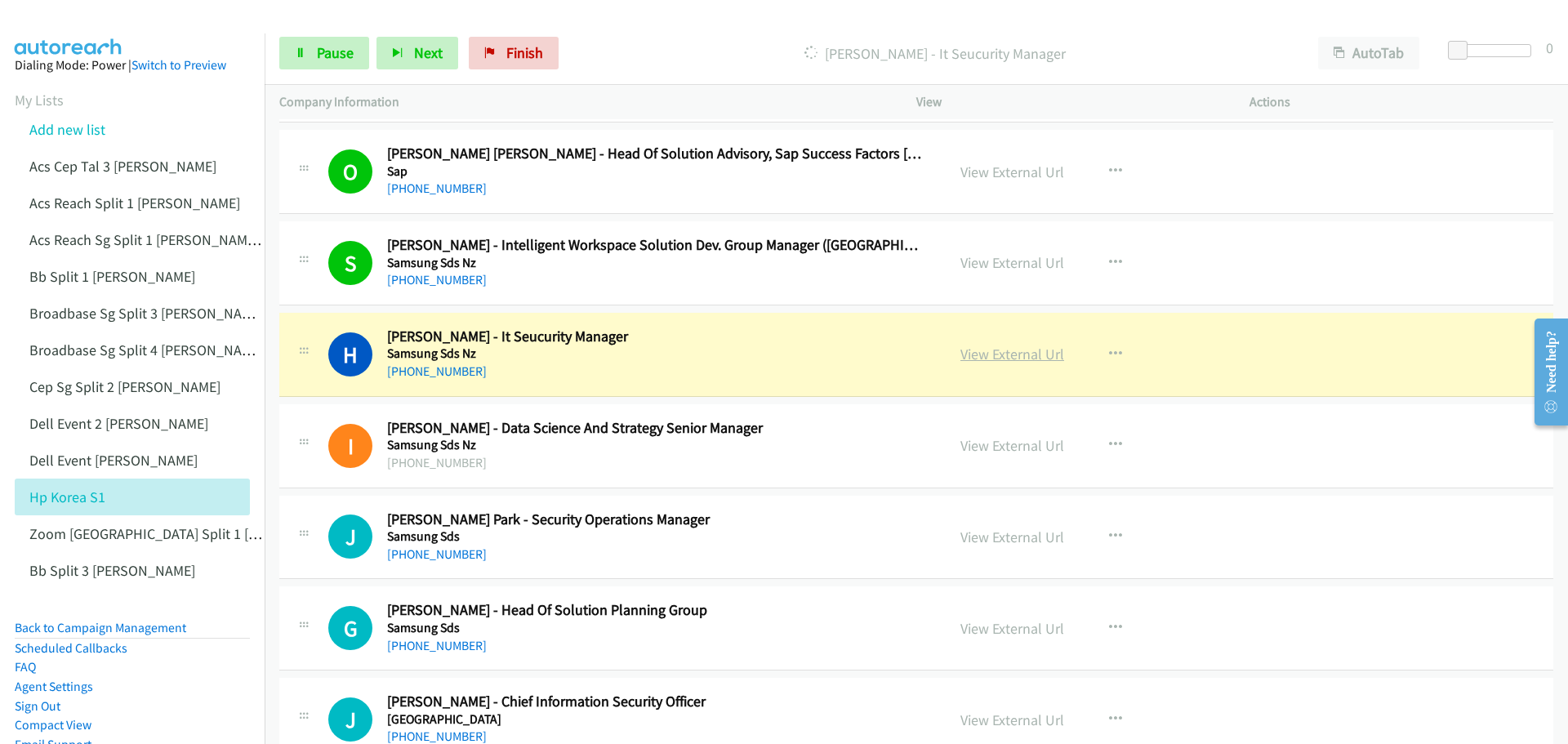
click at [983, 354] on link "View External Url" at bounding box center [1012, 354] width 104 height 19
click at [349, 53] on span "Pause" at bounding box center [336, 53] width 37 height 19
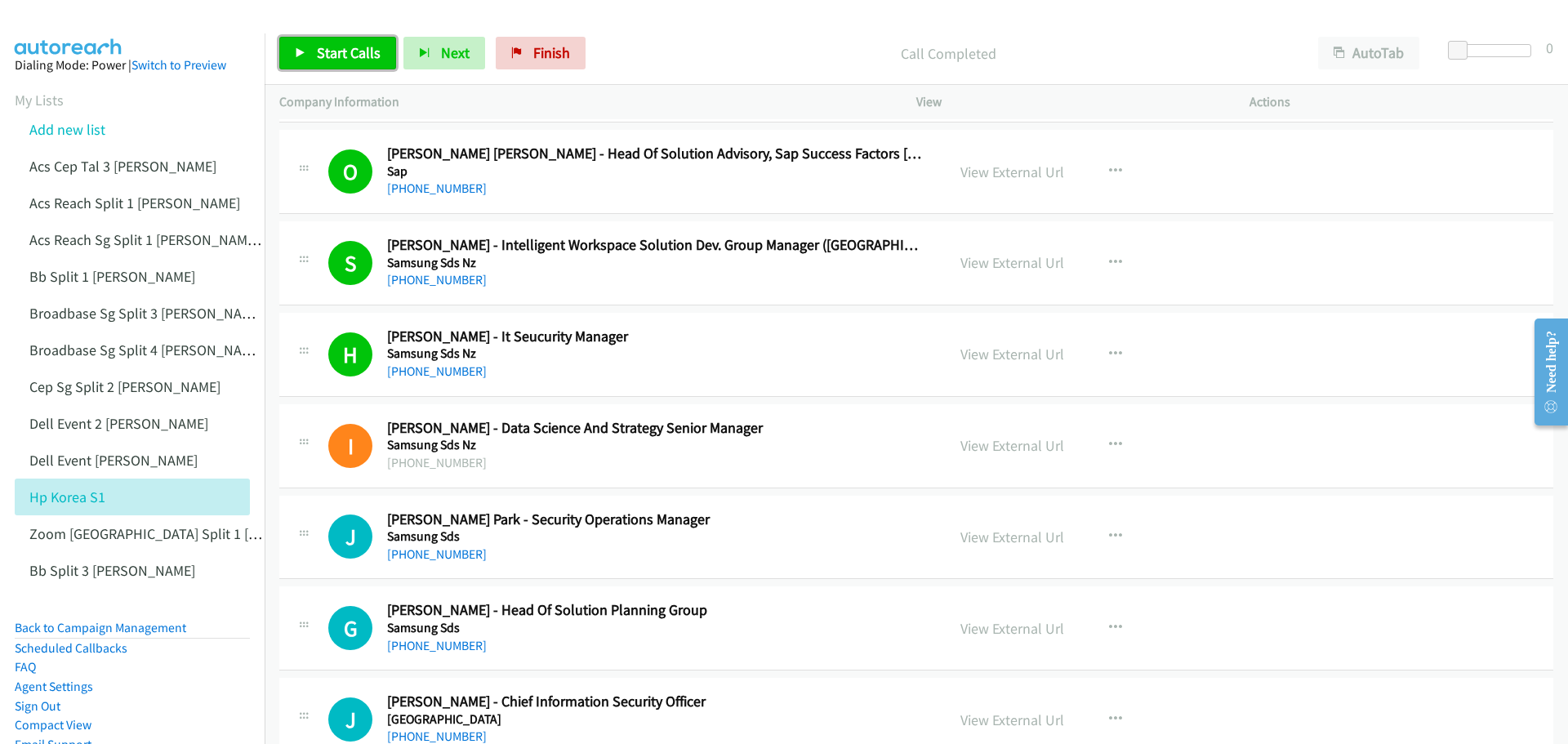
click at [345, 61] on span "Start Calls" at bounding box center [349, 53] width 64 height 19
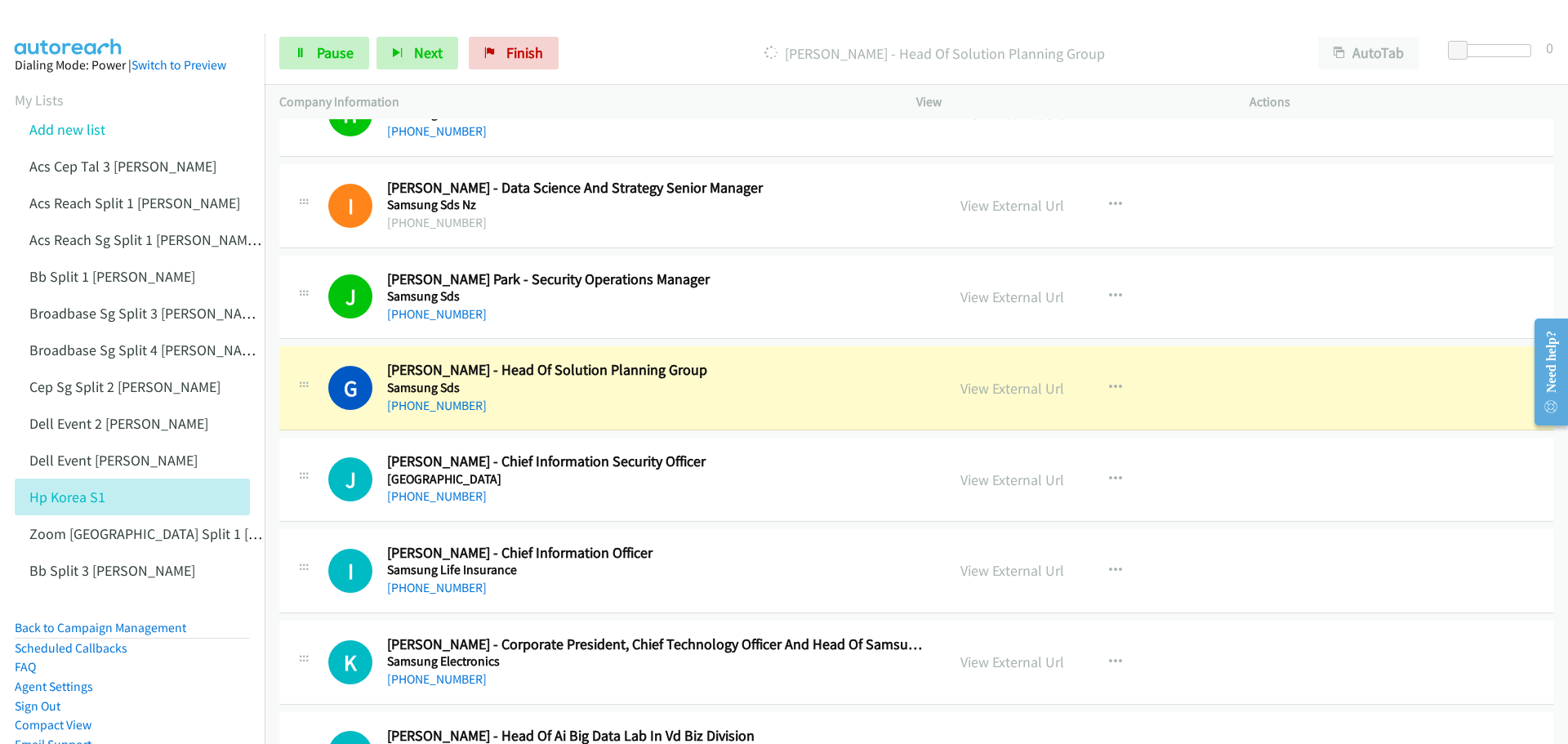
scroll to position [5719, 0]
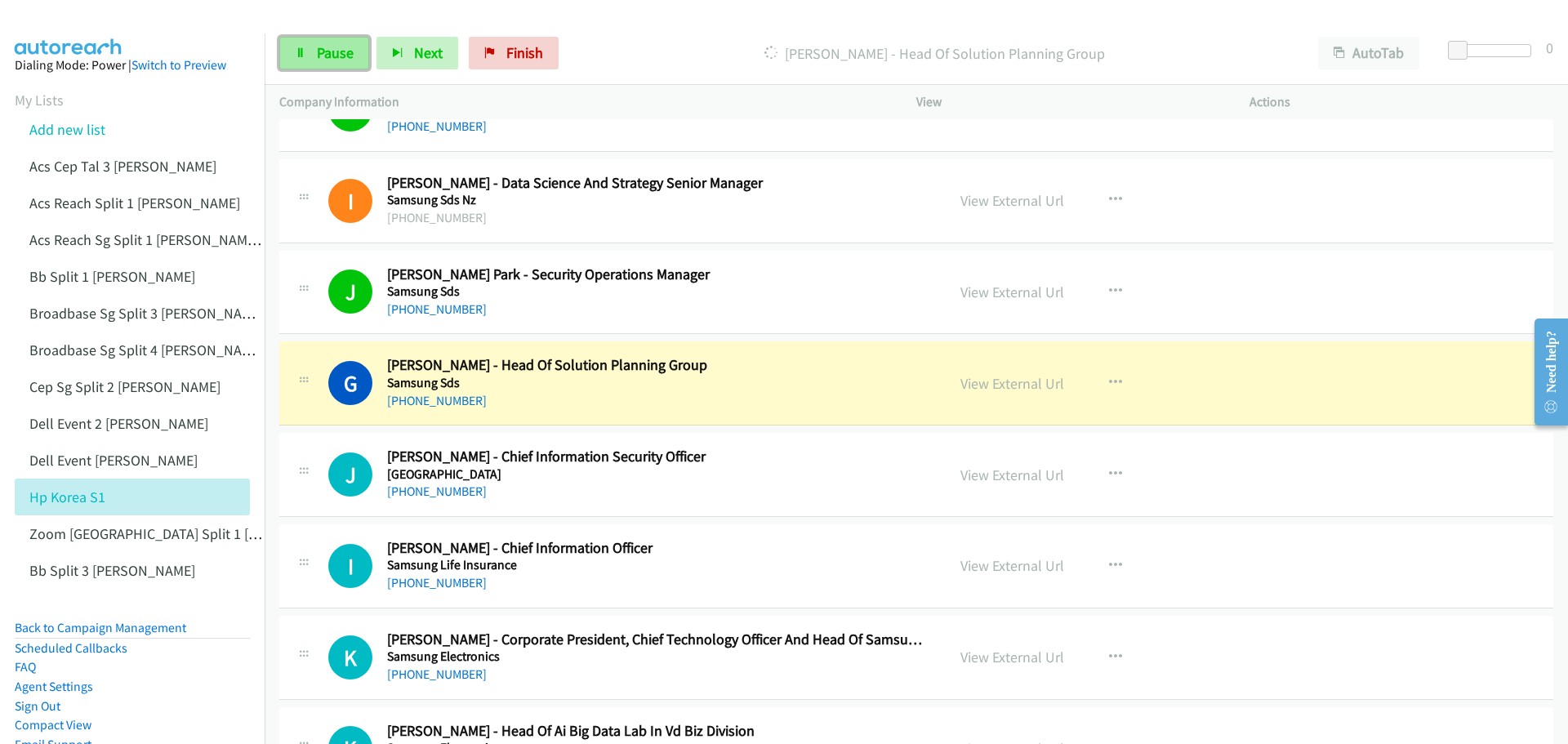
drag, startPoint x: 345, startPoint y: 55, endPoint x: 365, endPoint y: 52, distance: 20.2
click at [345, 55] on span "Pause" at bounding box center [336, 53] width 37 height 19
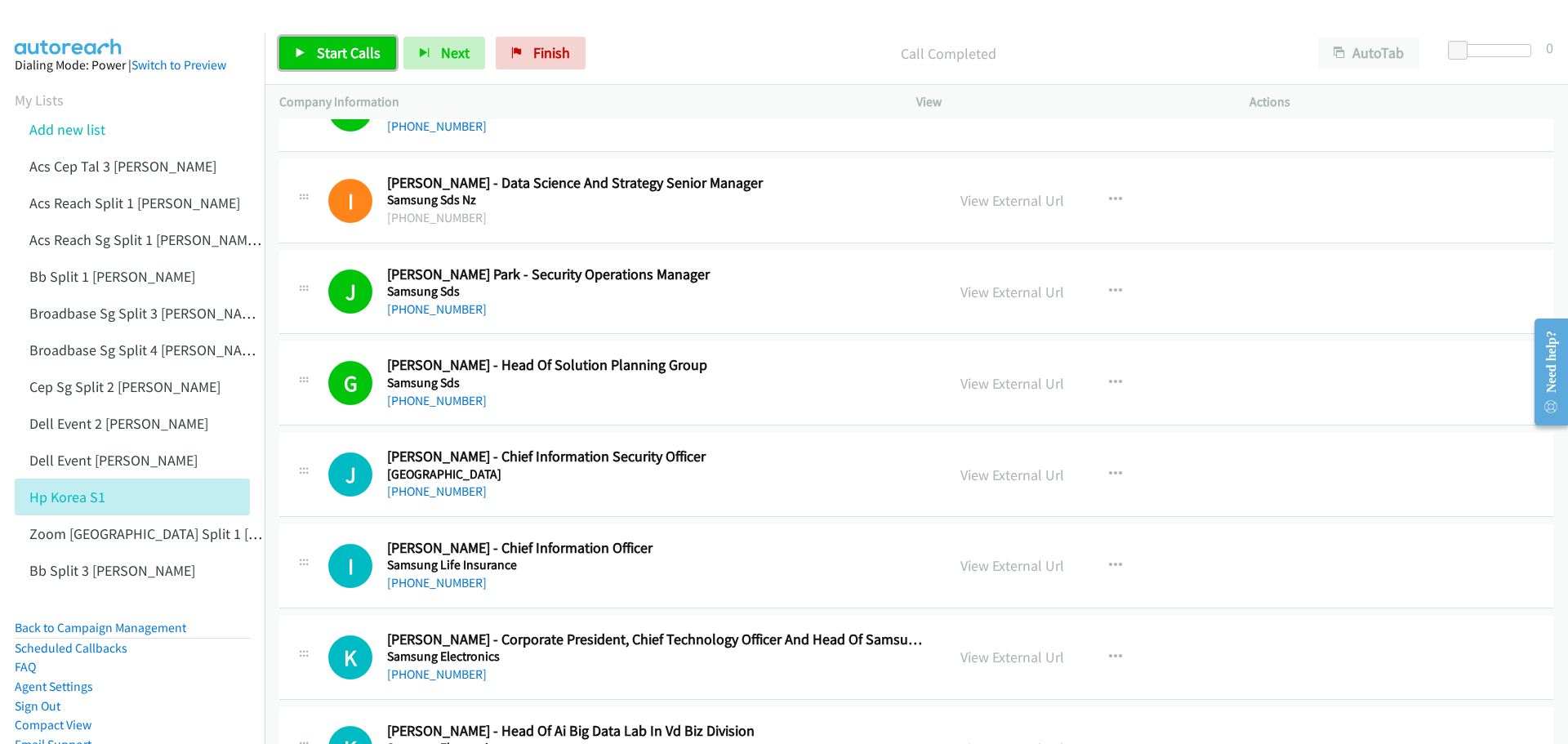
click at [352, 51] on span "Start Calls" at bounding box center [349, 53] width 64 height 19
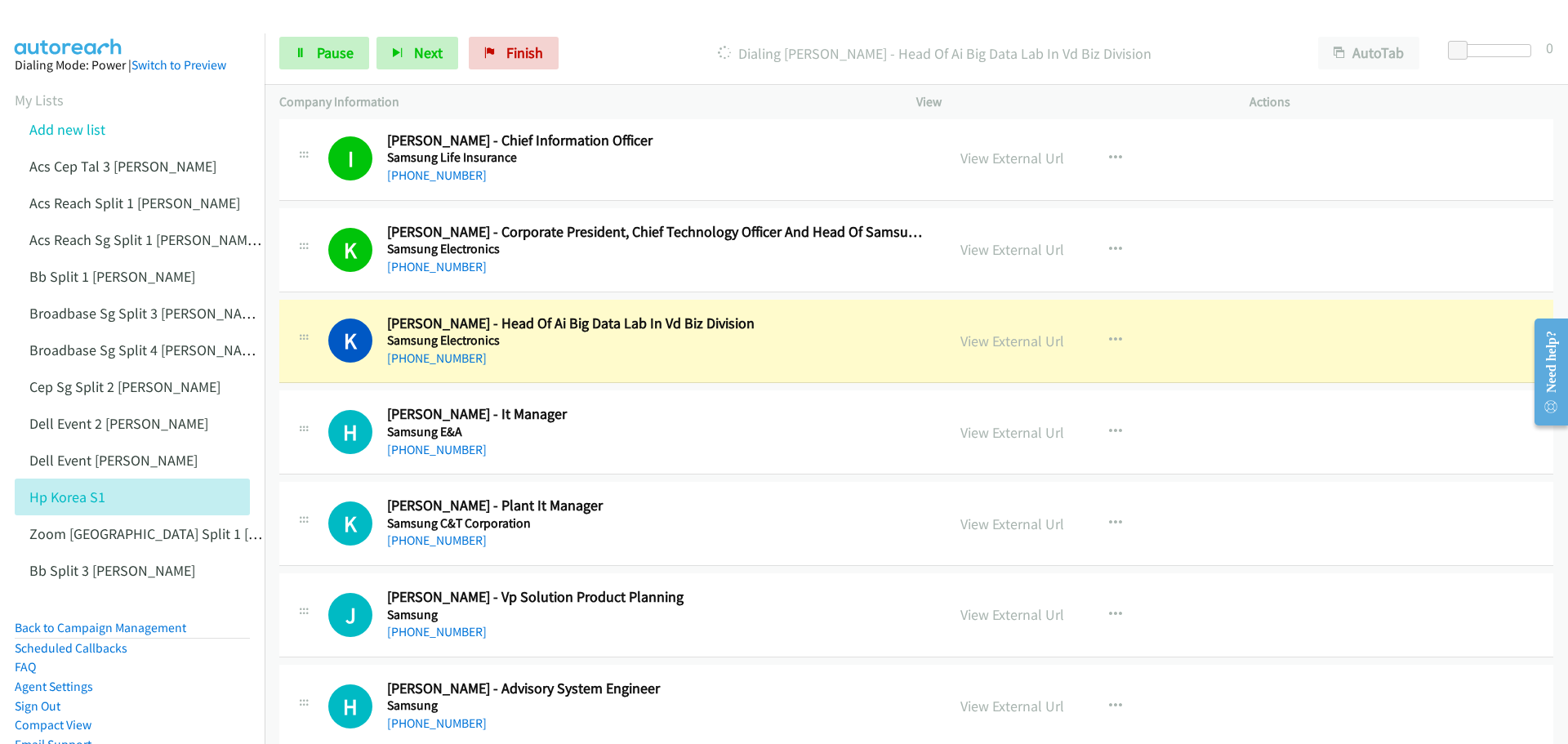
scroll to position [6127, 0]
click at [348, 52] on span "Pause" at bounding box center [336, 53] width 37 height 19
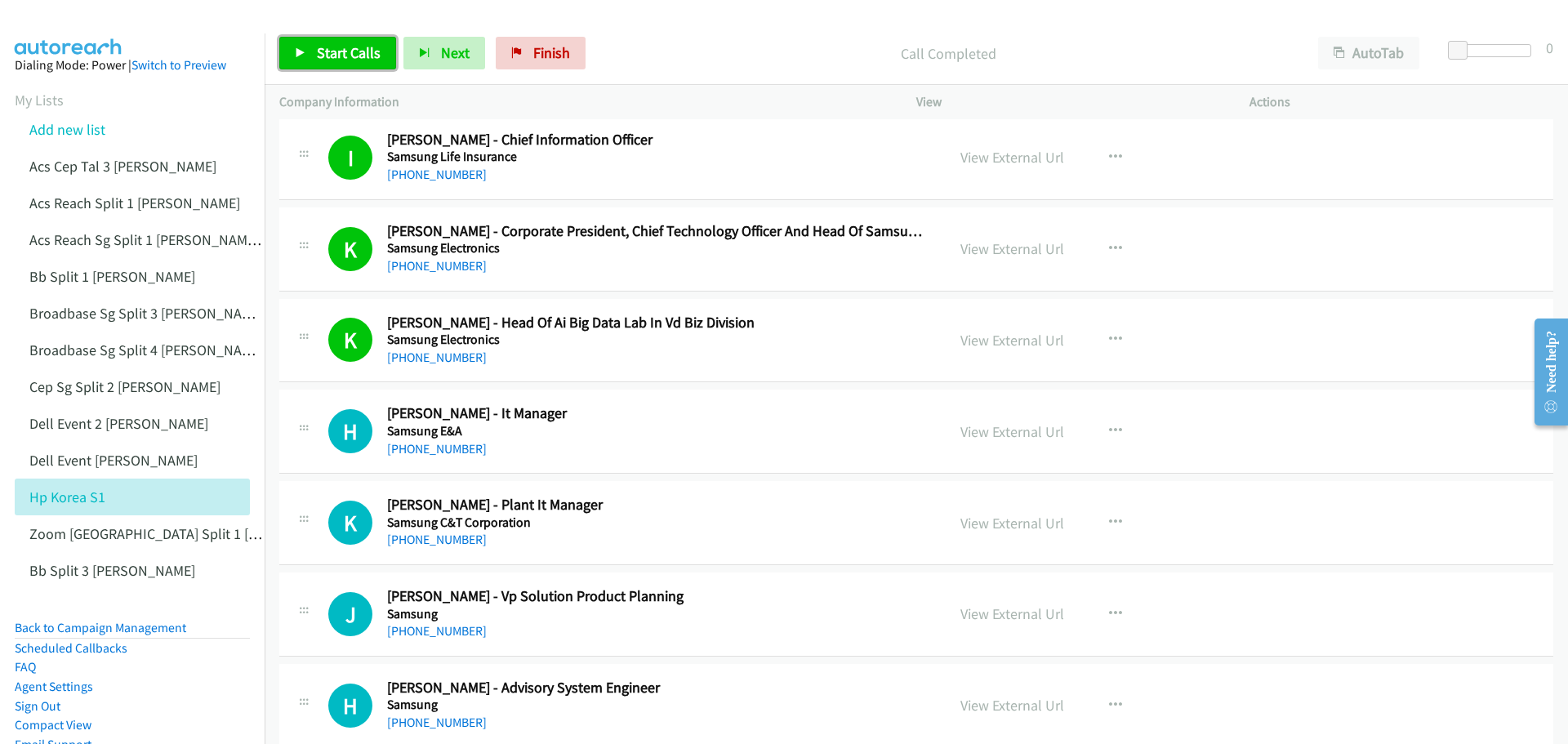
click at [336, 54] on span "Start Calls" at bounding box center [349, 53] width 64 height 19
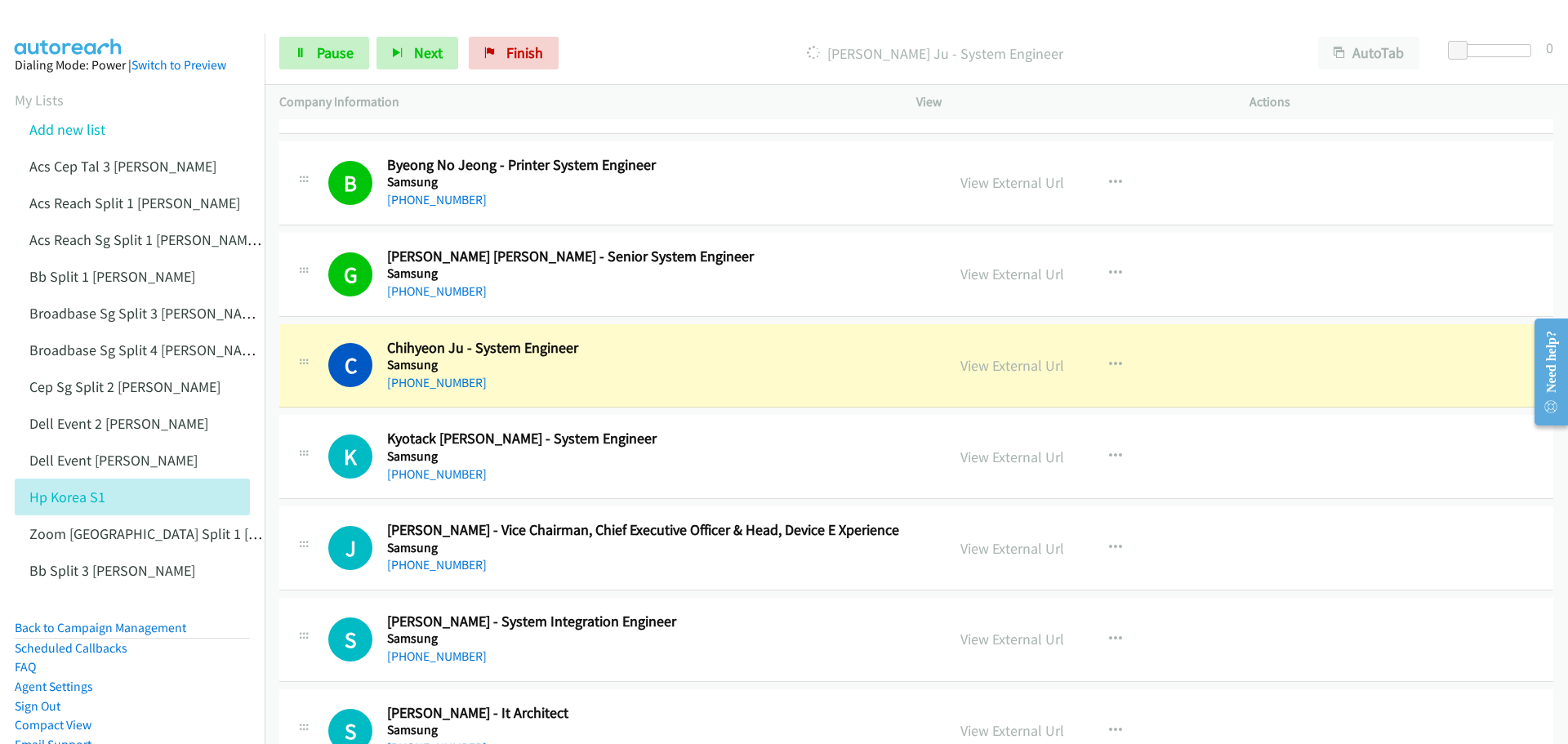
scroll to position [7107, 0]
click at [1019, 362] on link "View External Url" at bounding box center [1012, 365] width 104 height 19
click at [331, 65] on link "Pause" at bounding box center [324, 53] width 90 height 32
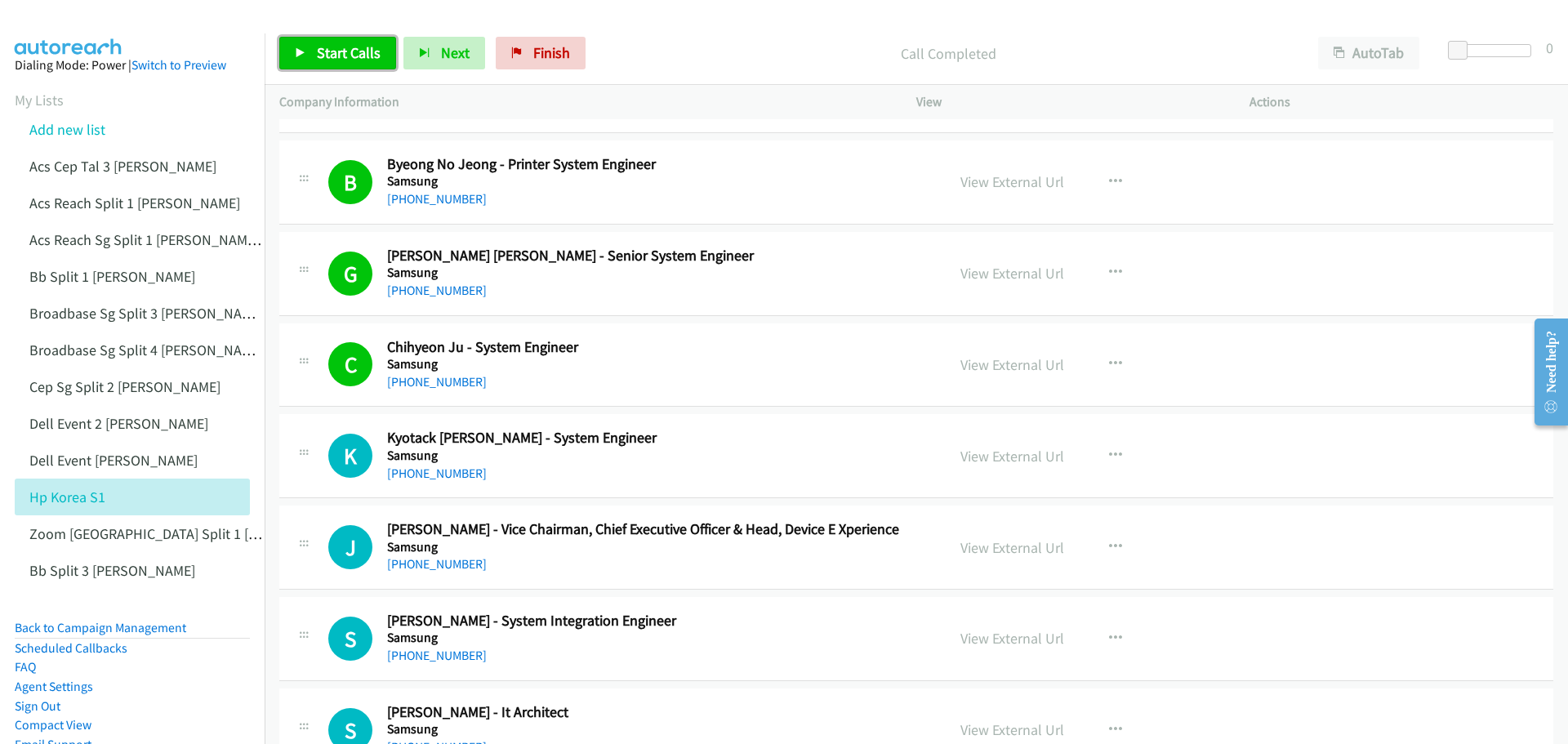
click at [328, 54] on span "Start Calls" at bounding box center [349, 53] width 64 height 19
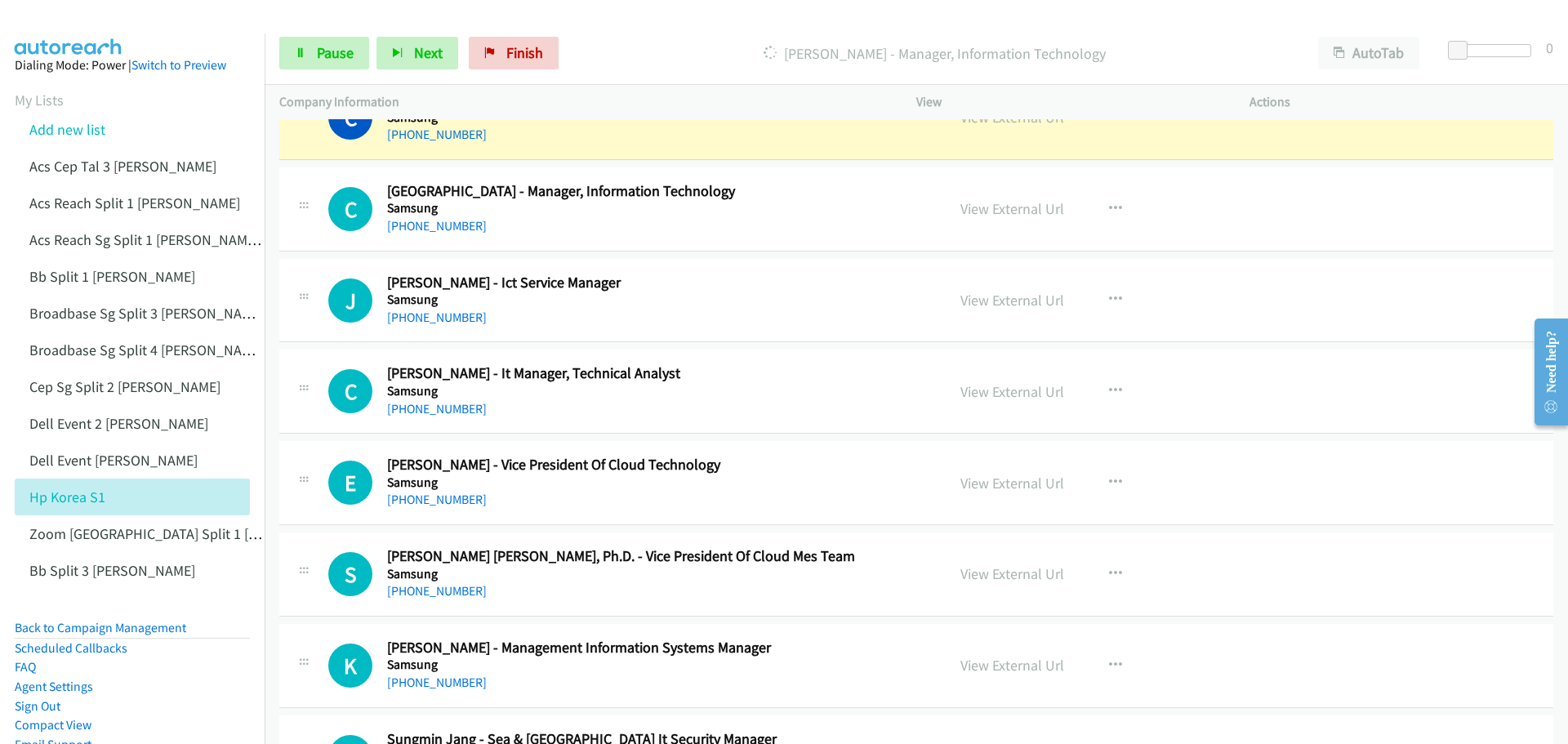
scroll to position [8088, 0]
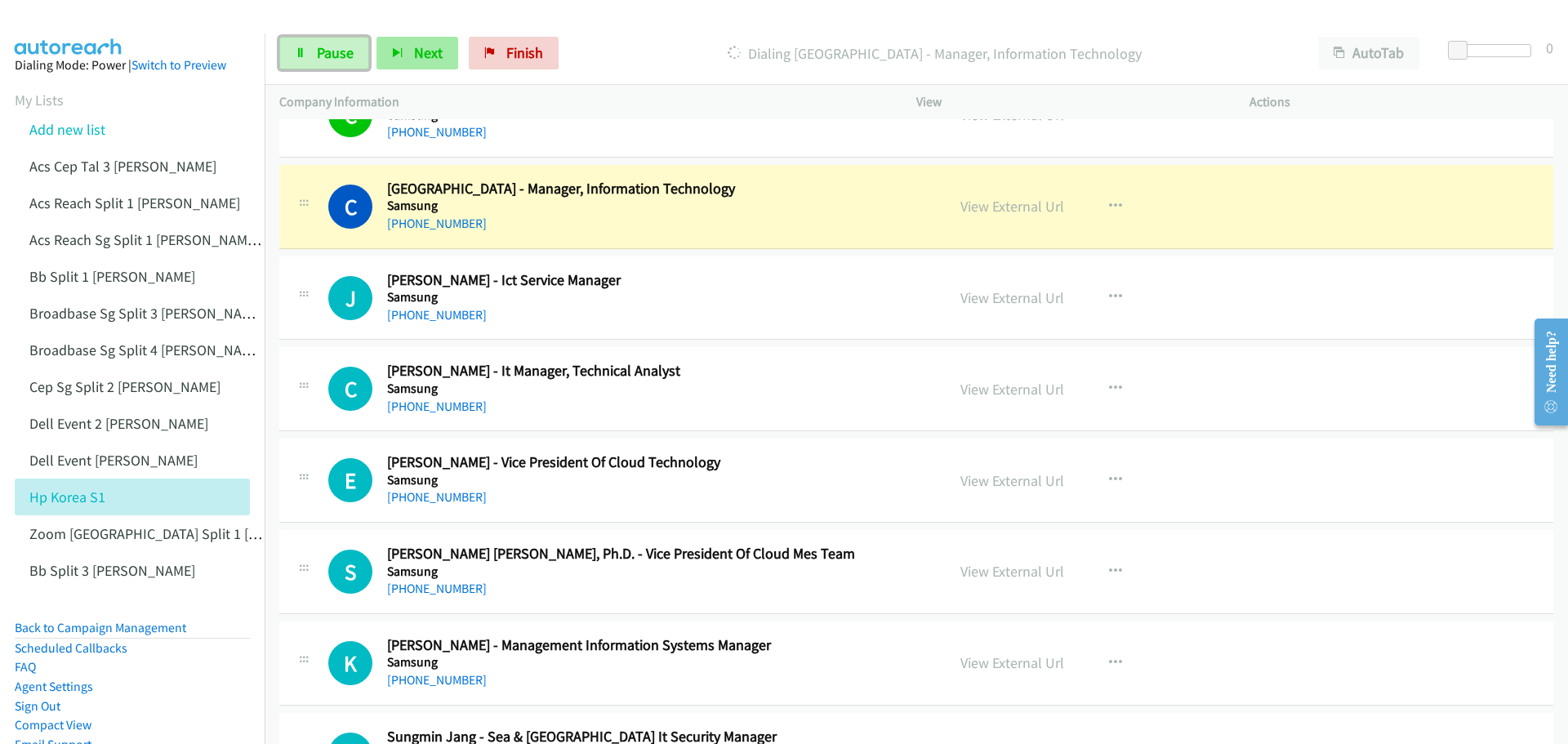
drag, startPoint x: 345, startPoint y: 54, endPoint x: 411, endPoint y: 40, distance: 67.5
click at [345, 54] on span "Pause" at bounding box center [336, 53] width 37 height 19
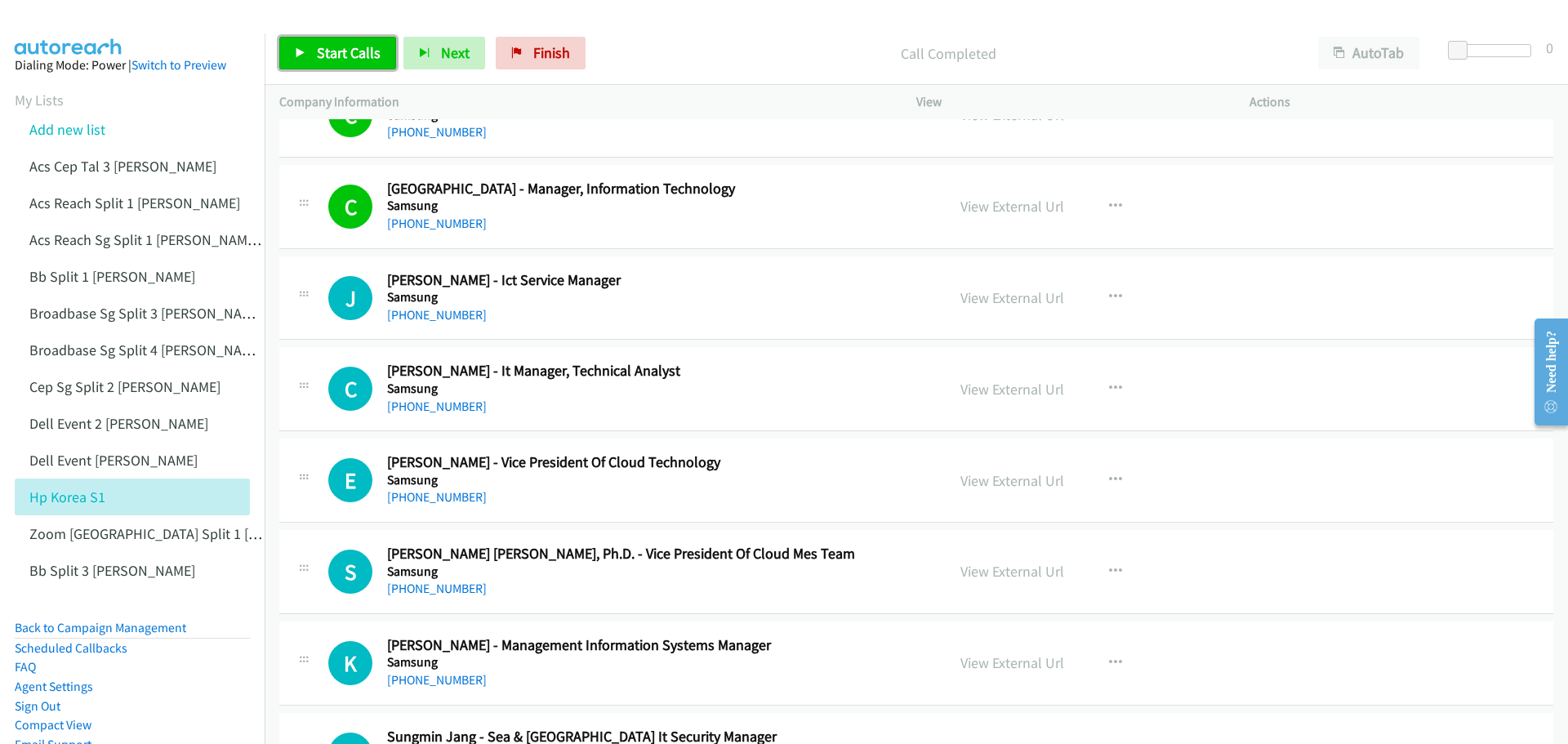
click at [345, 56] on span "Start Calls" at bounding box center [349, 53] width 64 height 19
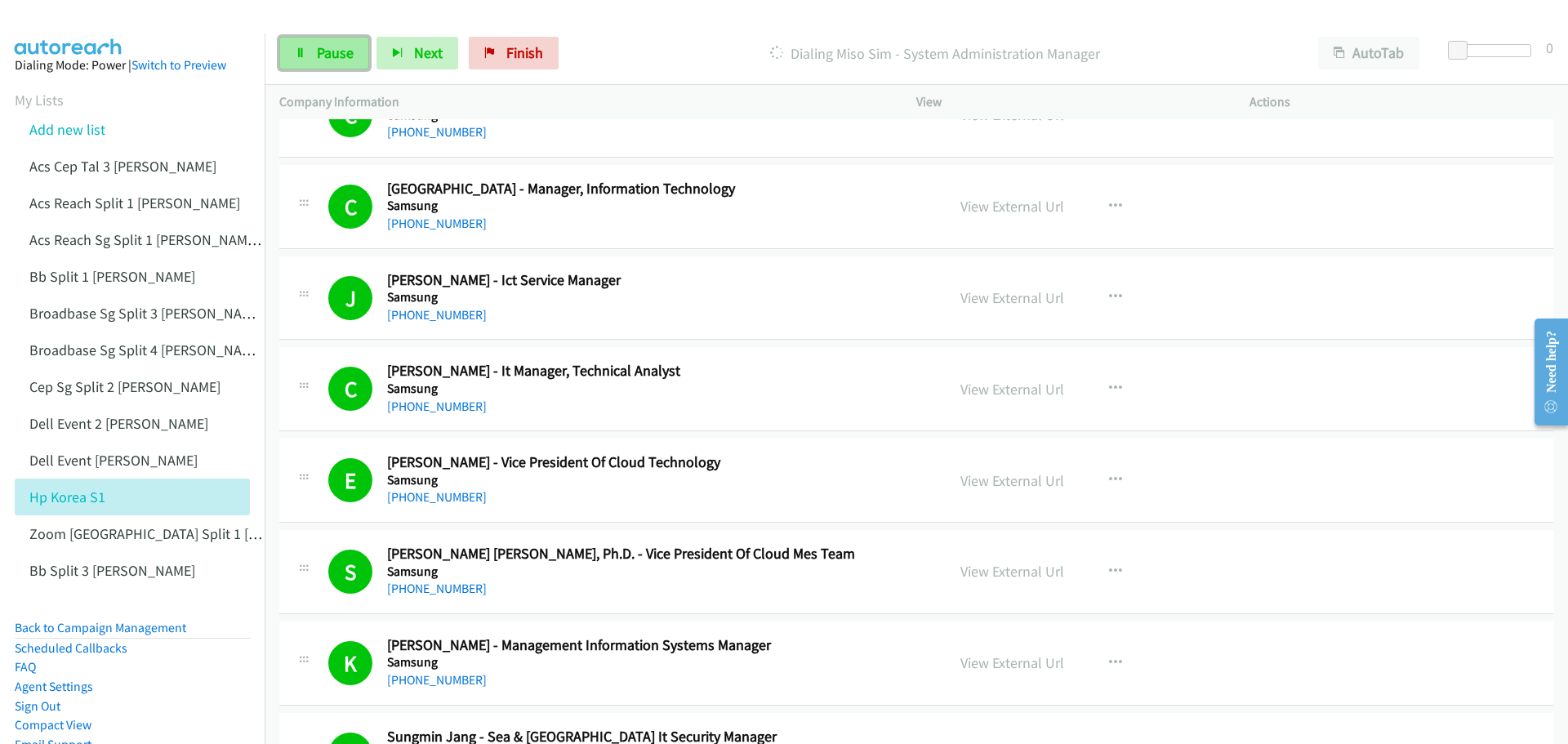
click at [331, 56] on span "Pause" at bounding box center [336, 53] width 37 height 19
click at [342, 52] on span "Start Calls" at bounding box center [349, 53] width 64 height 19
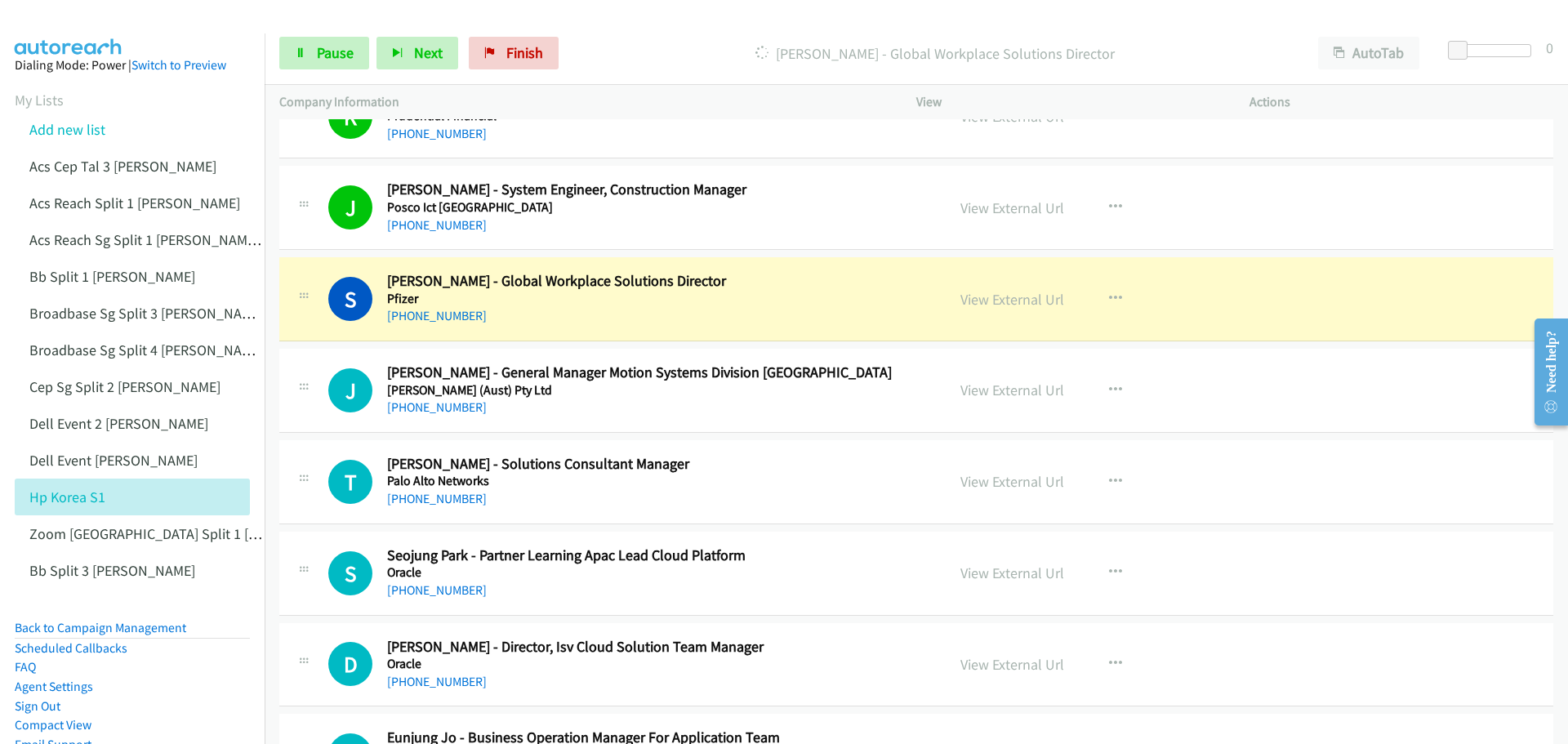
scroll to position [11274, 0]
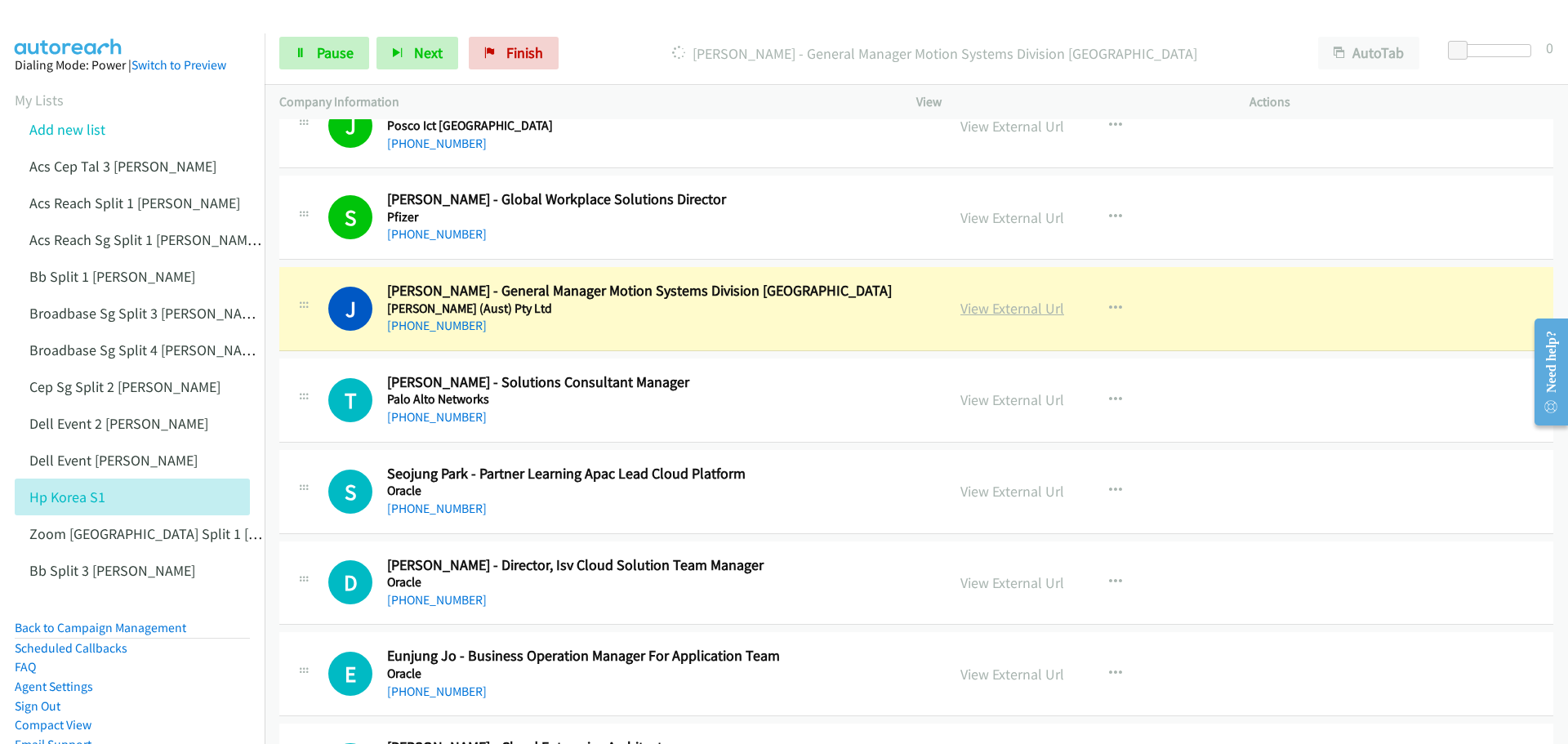
click at [1002, 310] on link "View External Url" at bounding box center [1012, 308] width 104 height 19
click at [332, 55] on span "Pause" at bounding box center [336, 53] width 37 height 19
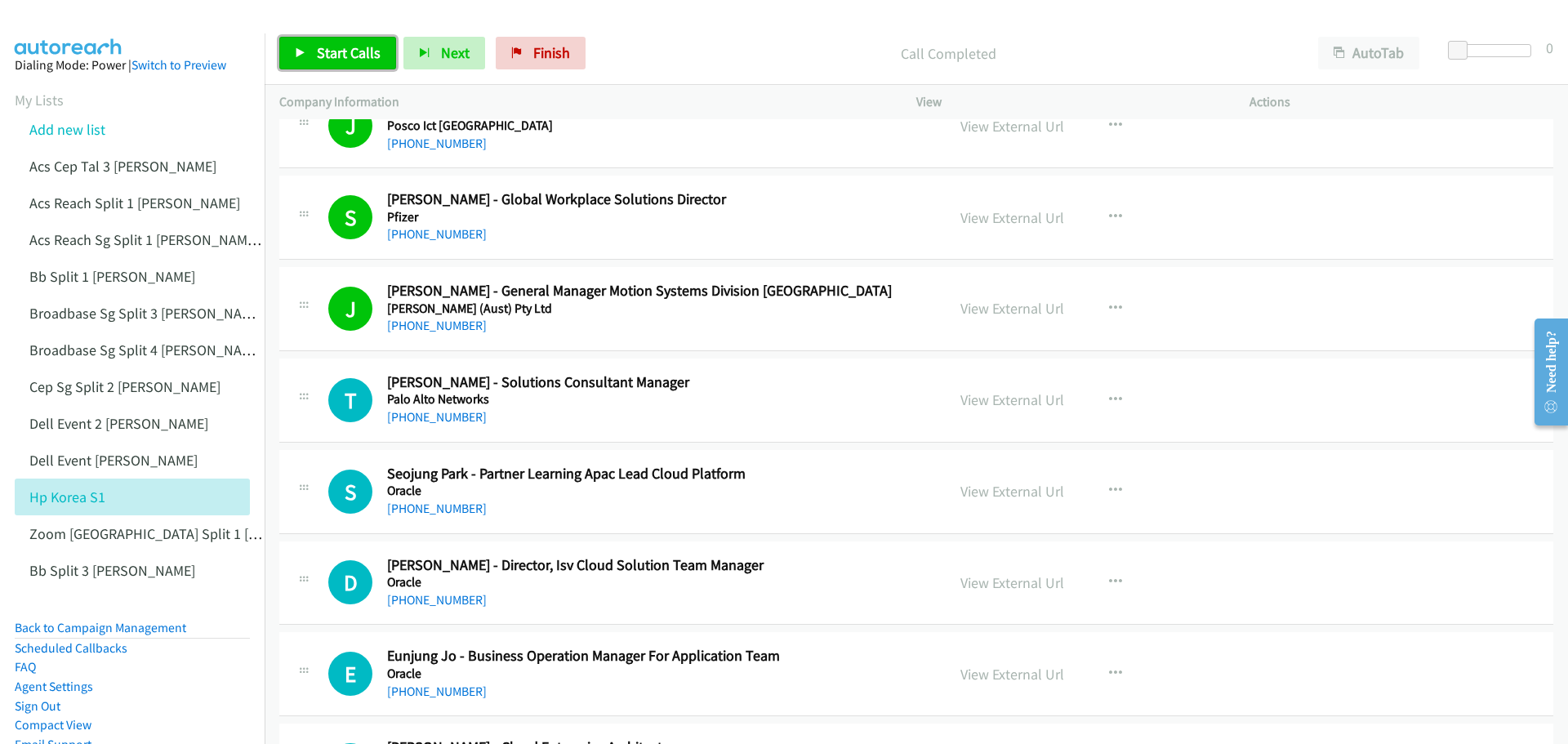
click at [348, 55] on span "Start Calls" at bounding box center [349, 53] width 64 height 19
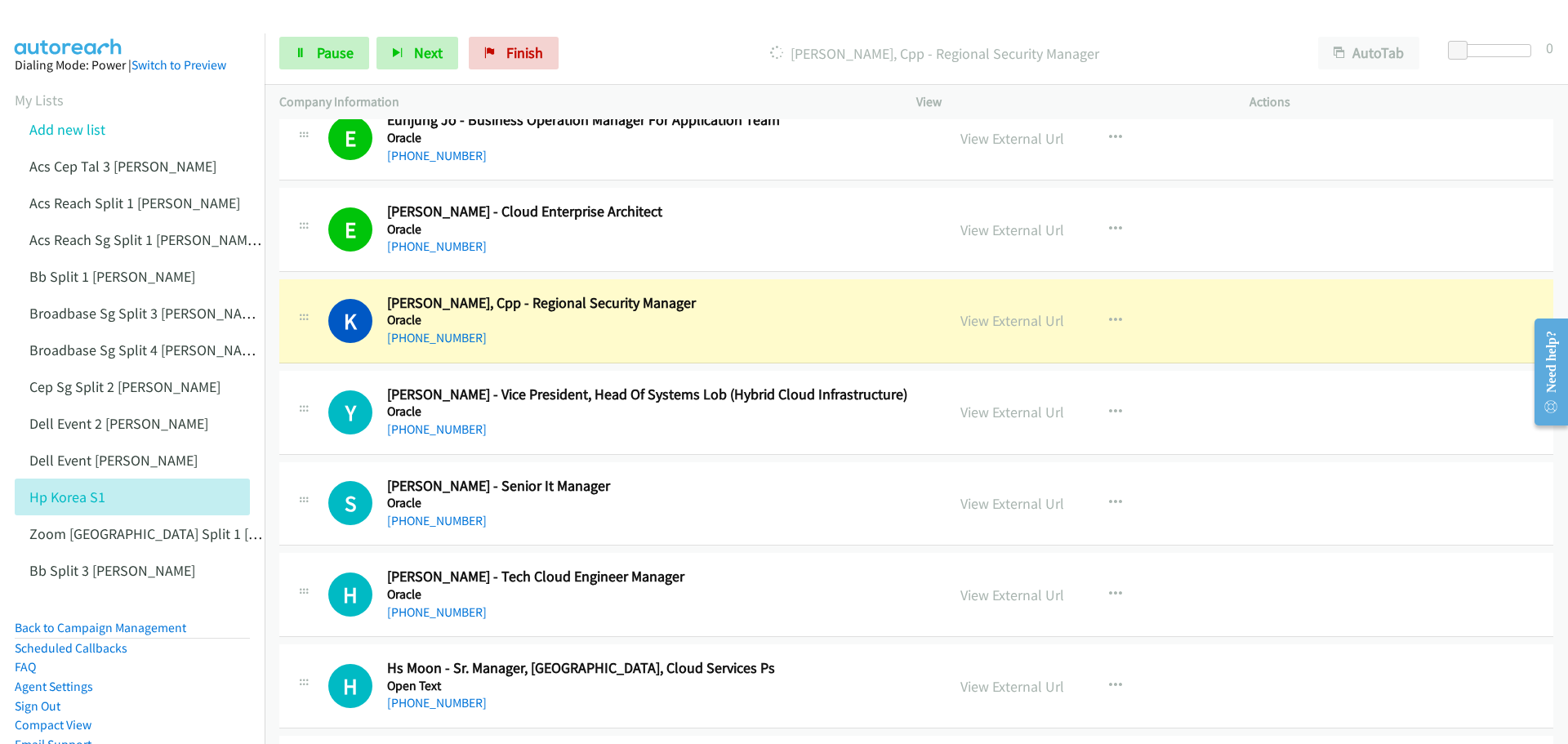
scroll to position [11846, 0]
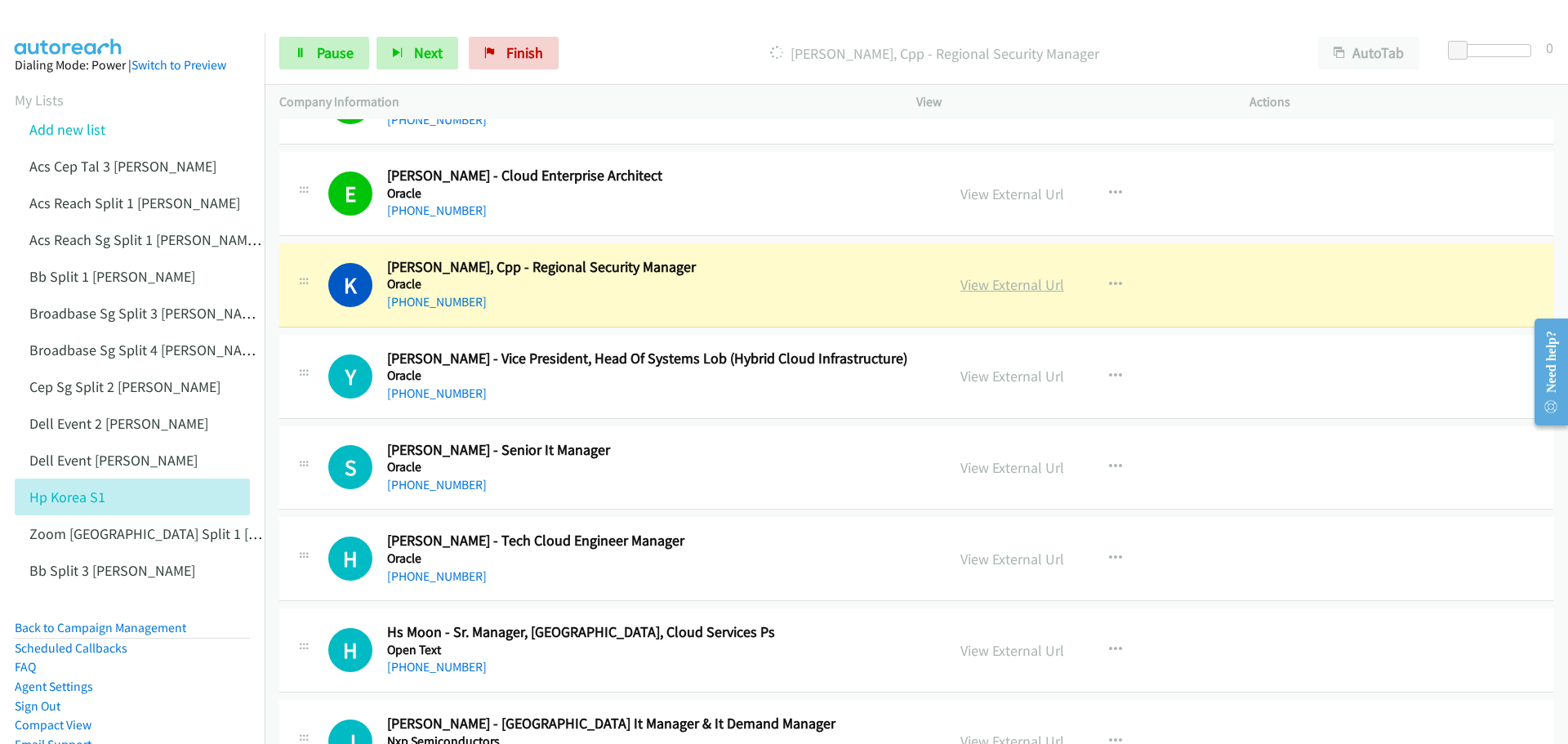
click at [1016, 281] on link "View External Url" at bounding box center [1012, 285] width 104 height 19
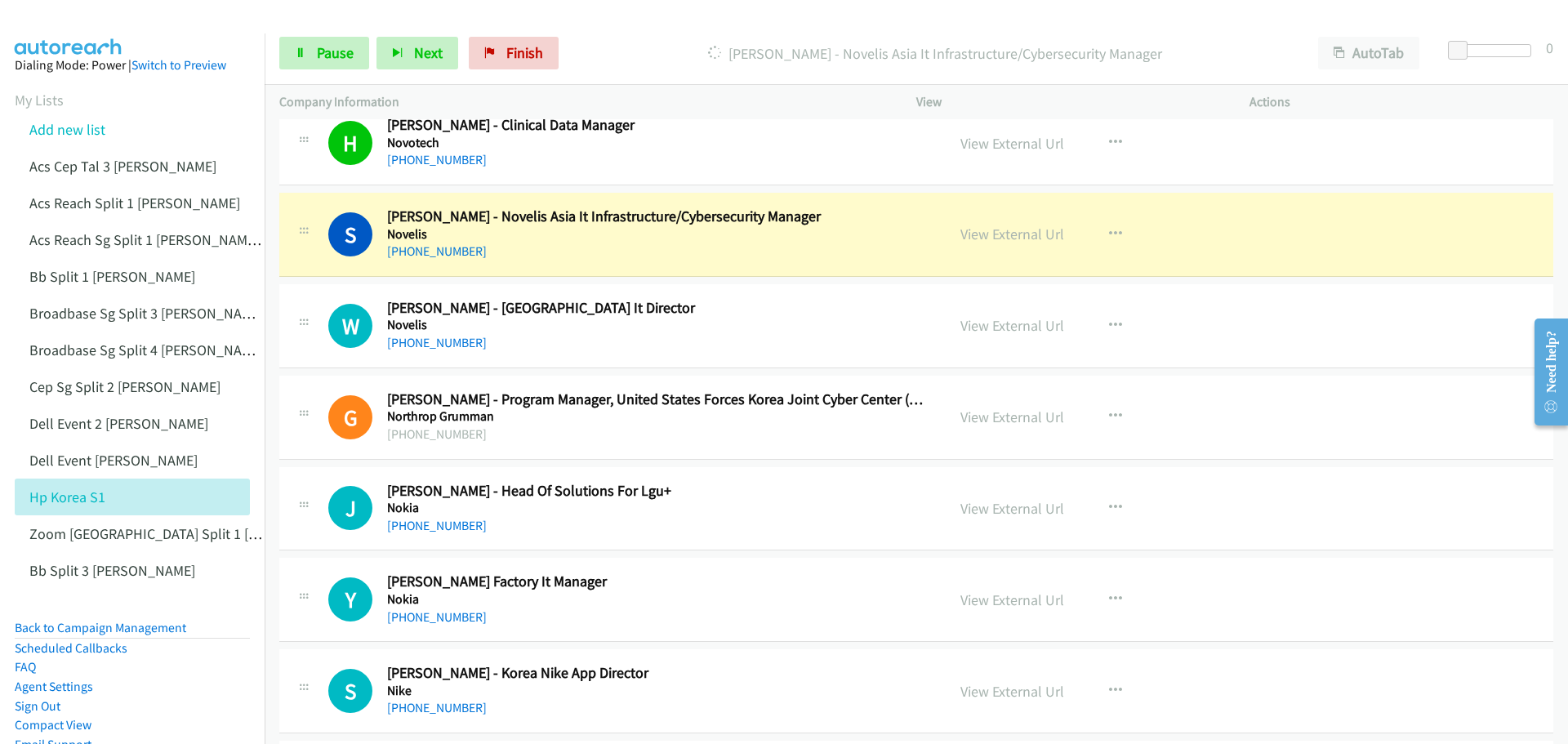
scroll to position [12826, 0]
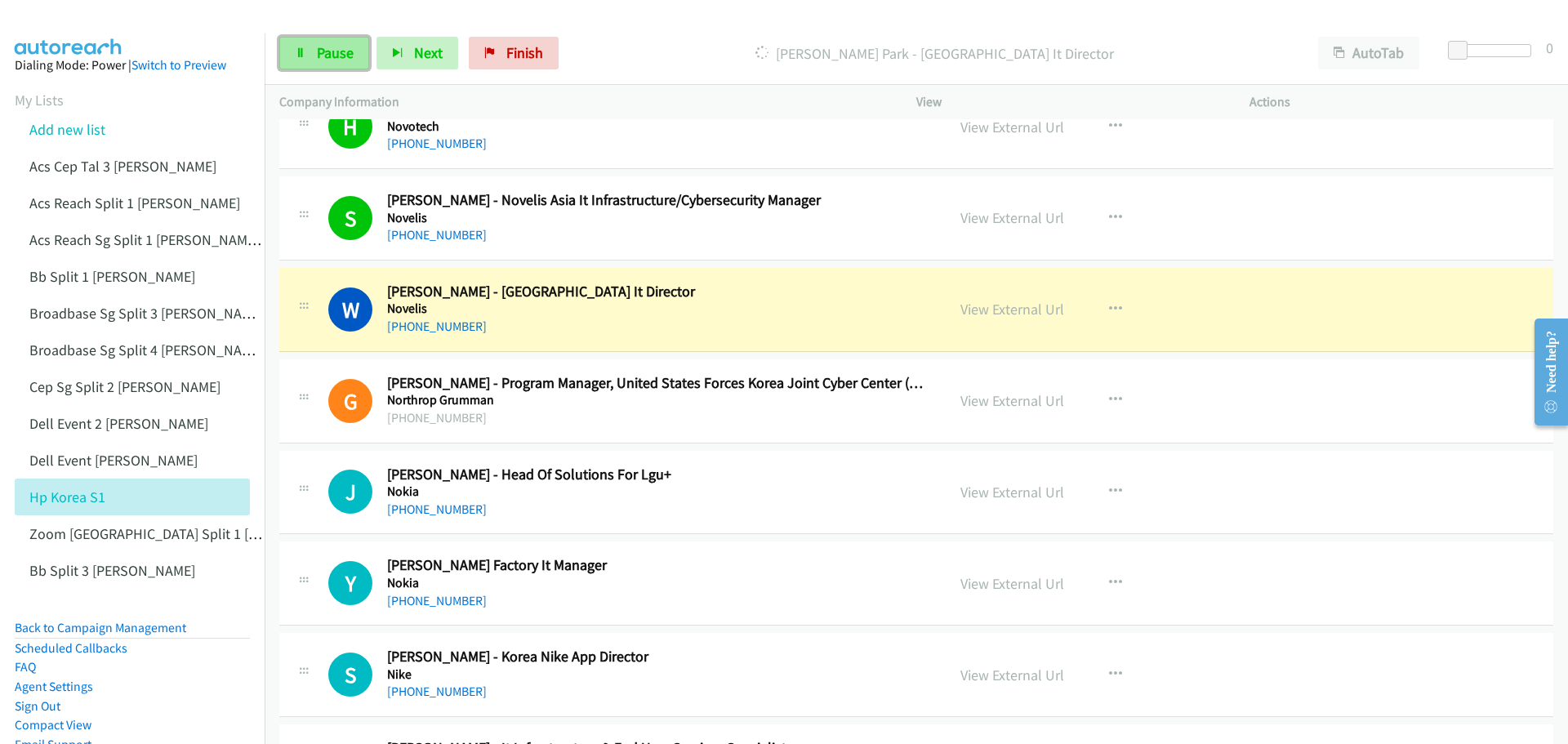
click at [304, 63] on link "Pause" at bounding box center [324, 53] width 90 height 32
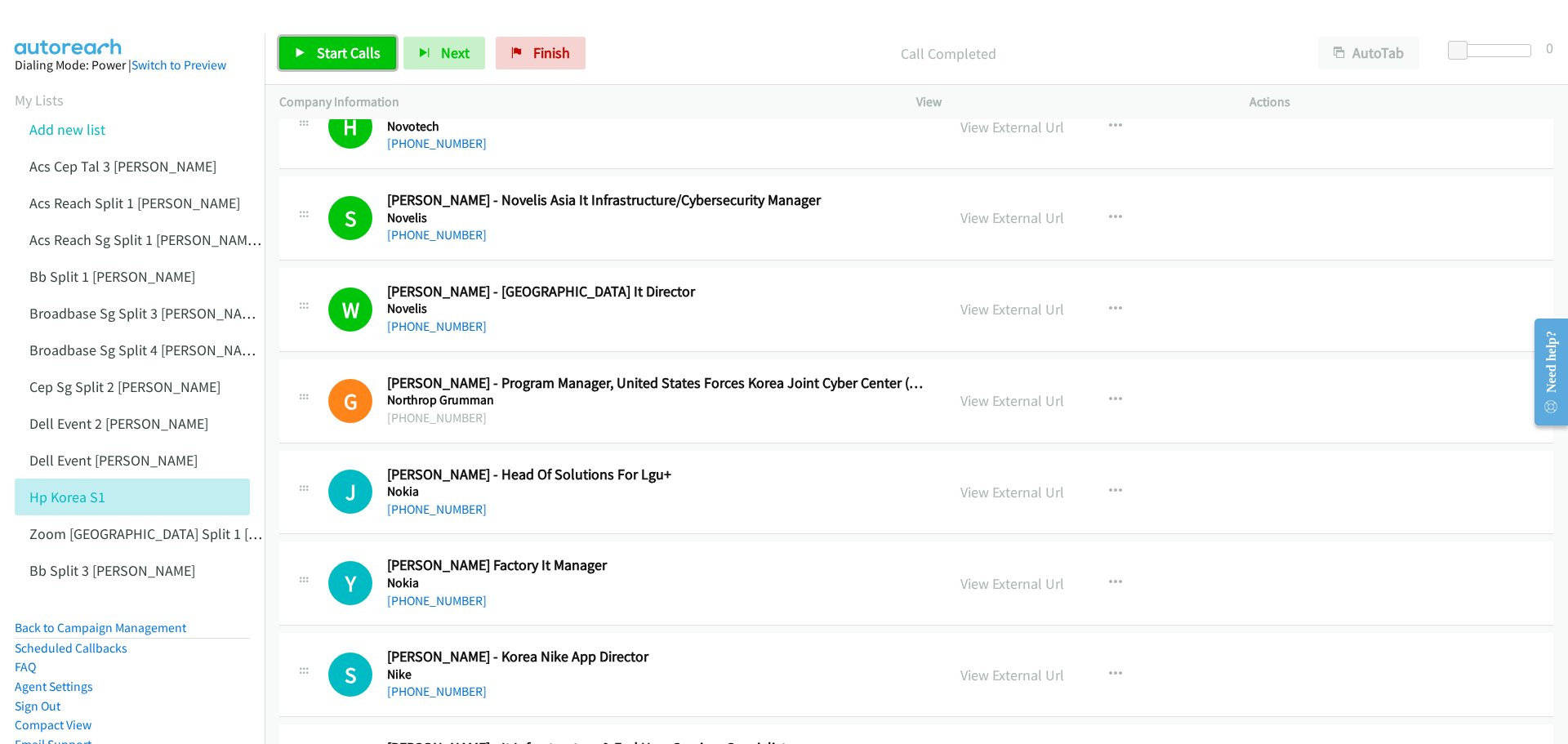
click at [334, 68] on link "Start Calls" at bounding box center [338, 53] width 117 height 32
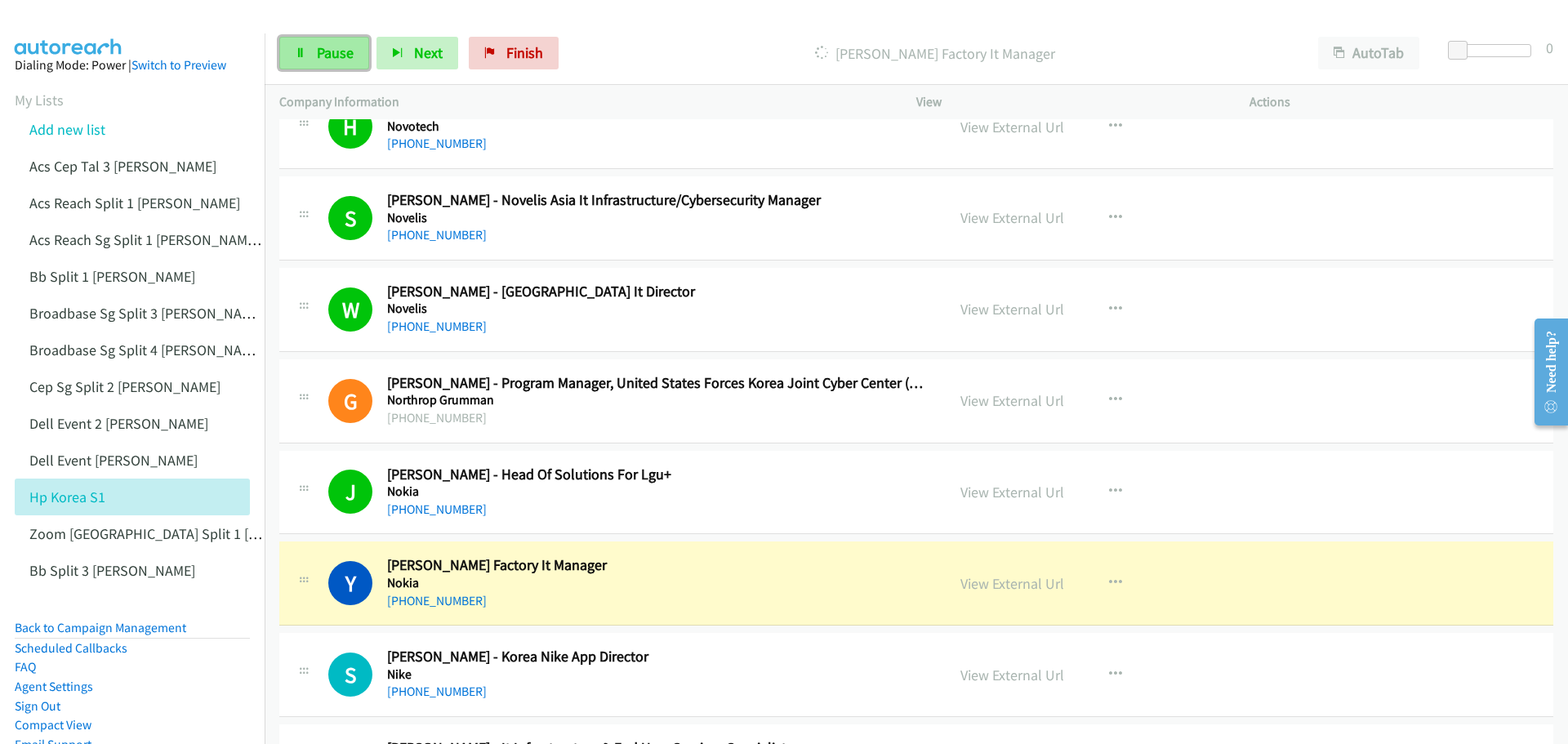
click at [323, 62] on link "Pause" at bounding box center [324, 53] width 90 height 32
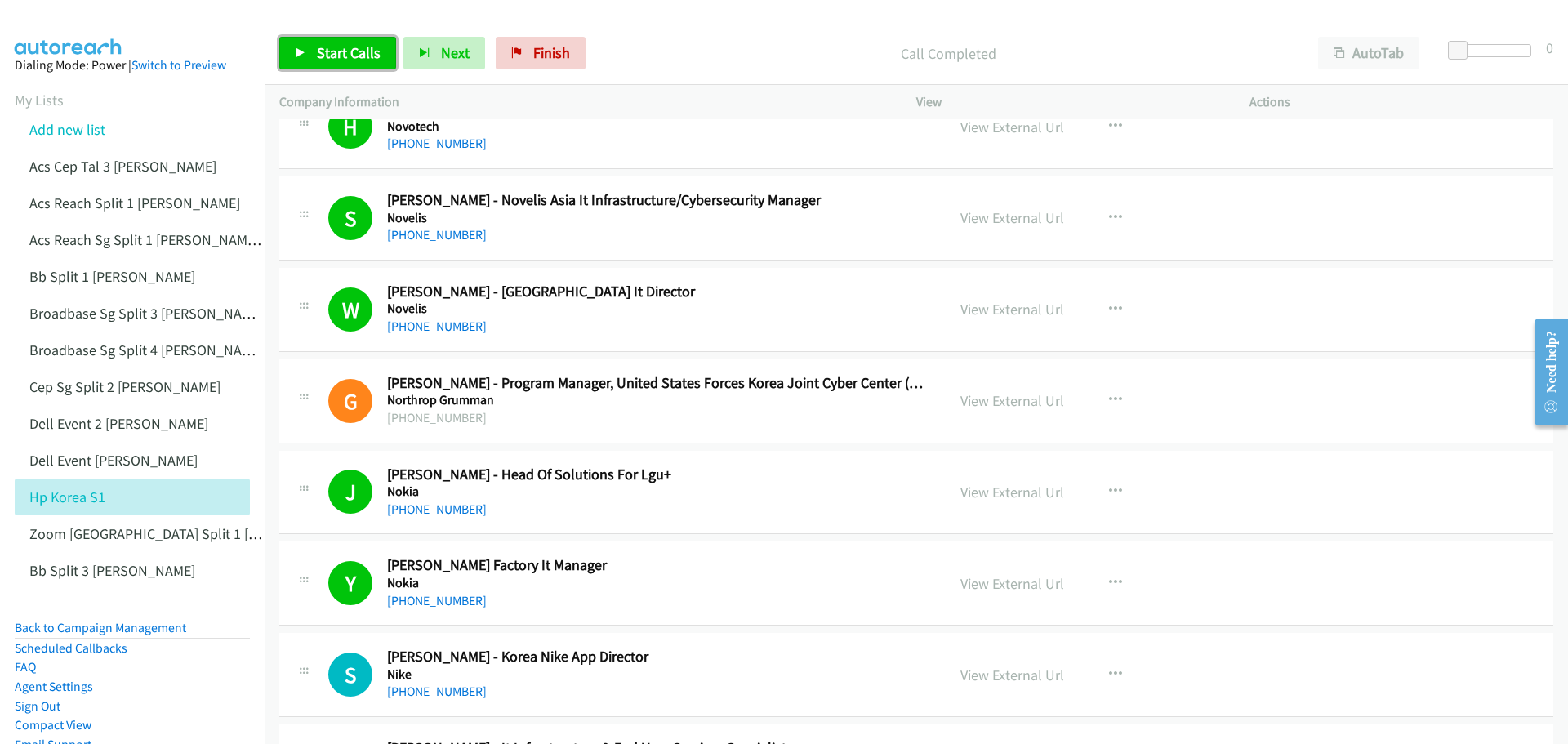
click at [334, 60] on span "Start Calls" at bounding box center [349, 53] width 64 height 19
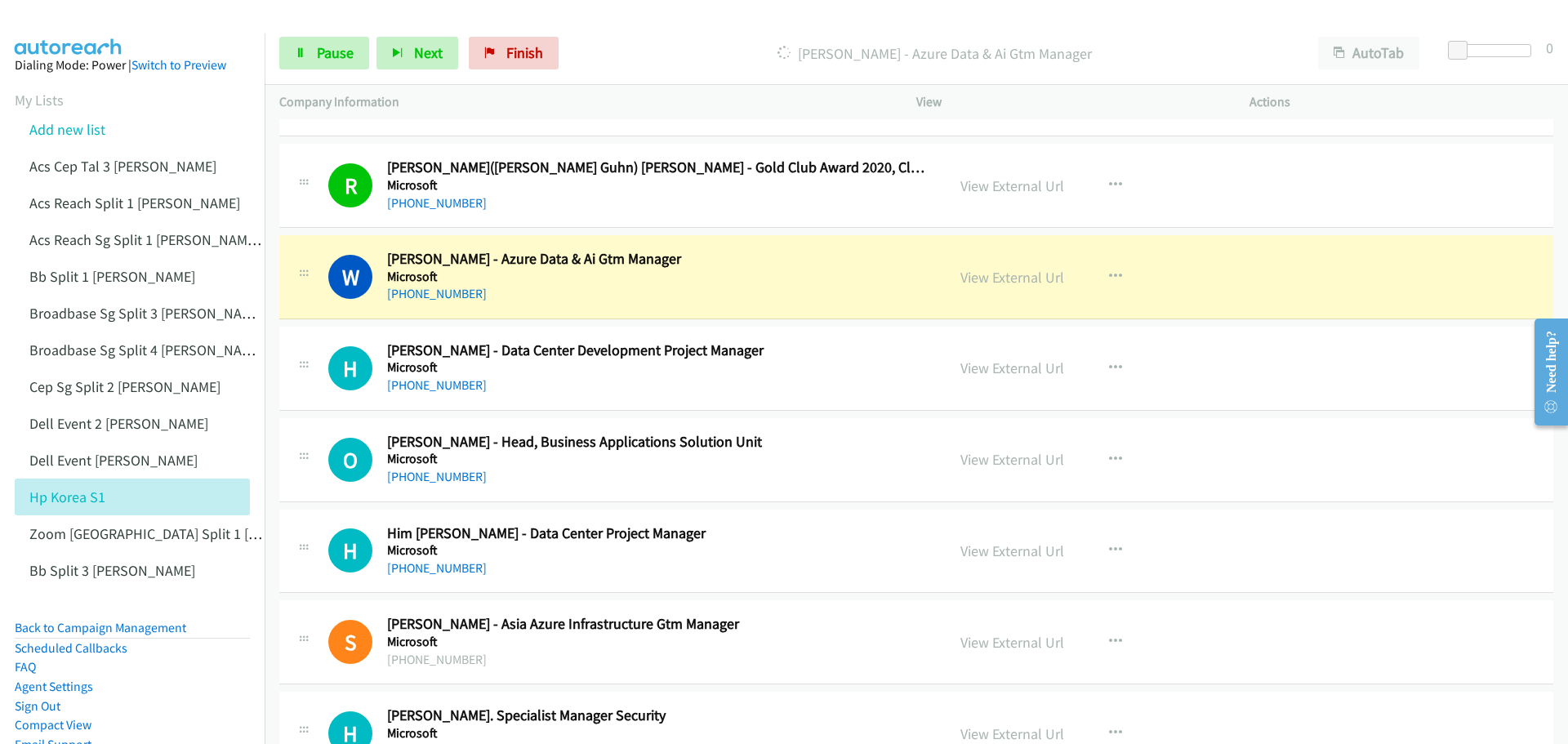
scroll to position [14704, 0]
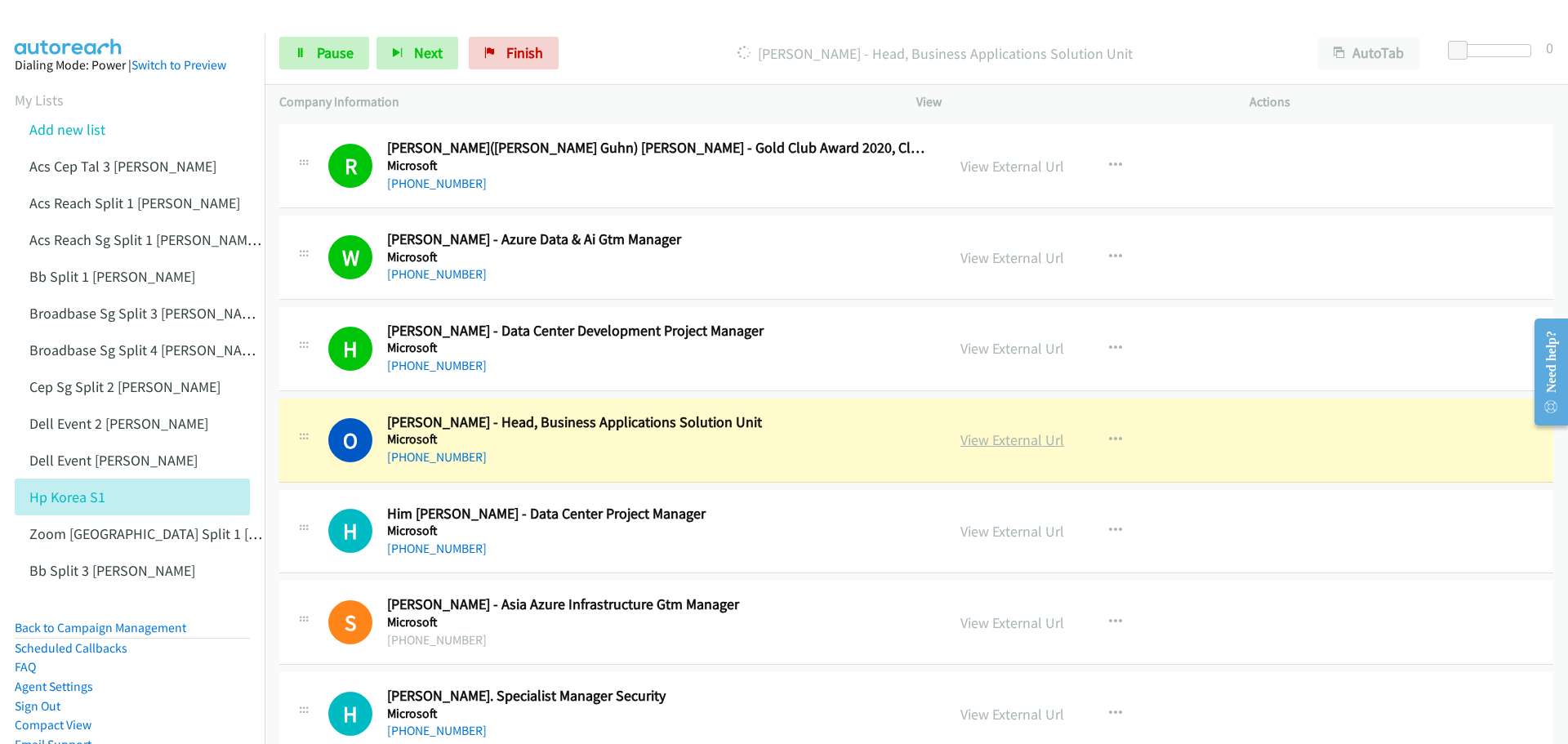
click at [1013, 439] on link "View External Url" at bounding box center [1012, 440] width 104 height 19
click at [329, 48] on span "Pause" at bounding box center [336, 53] width 37 height 19
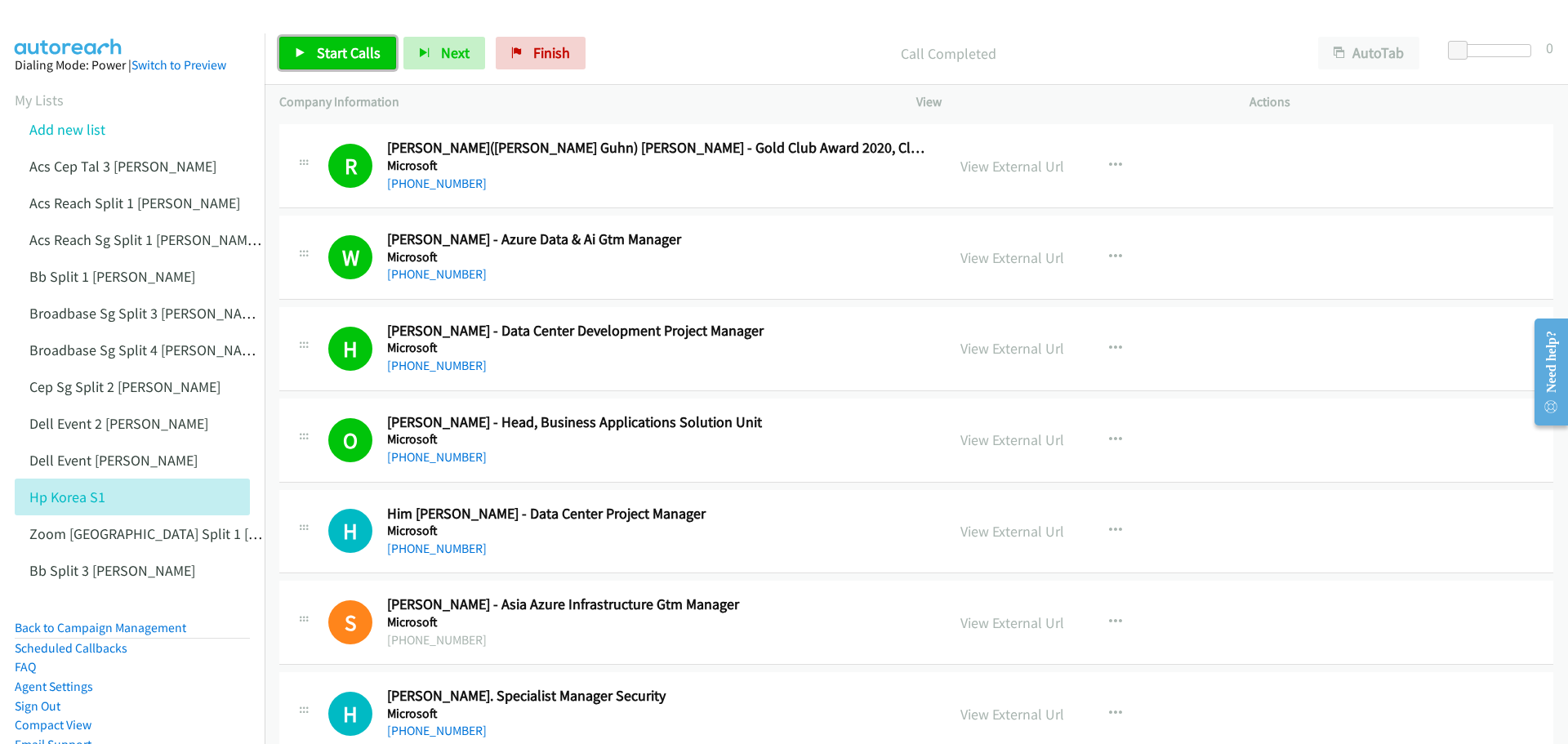
click at [364, 65] on link "Start Calls" at bounding box center [338, 53] width 117 height 32
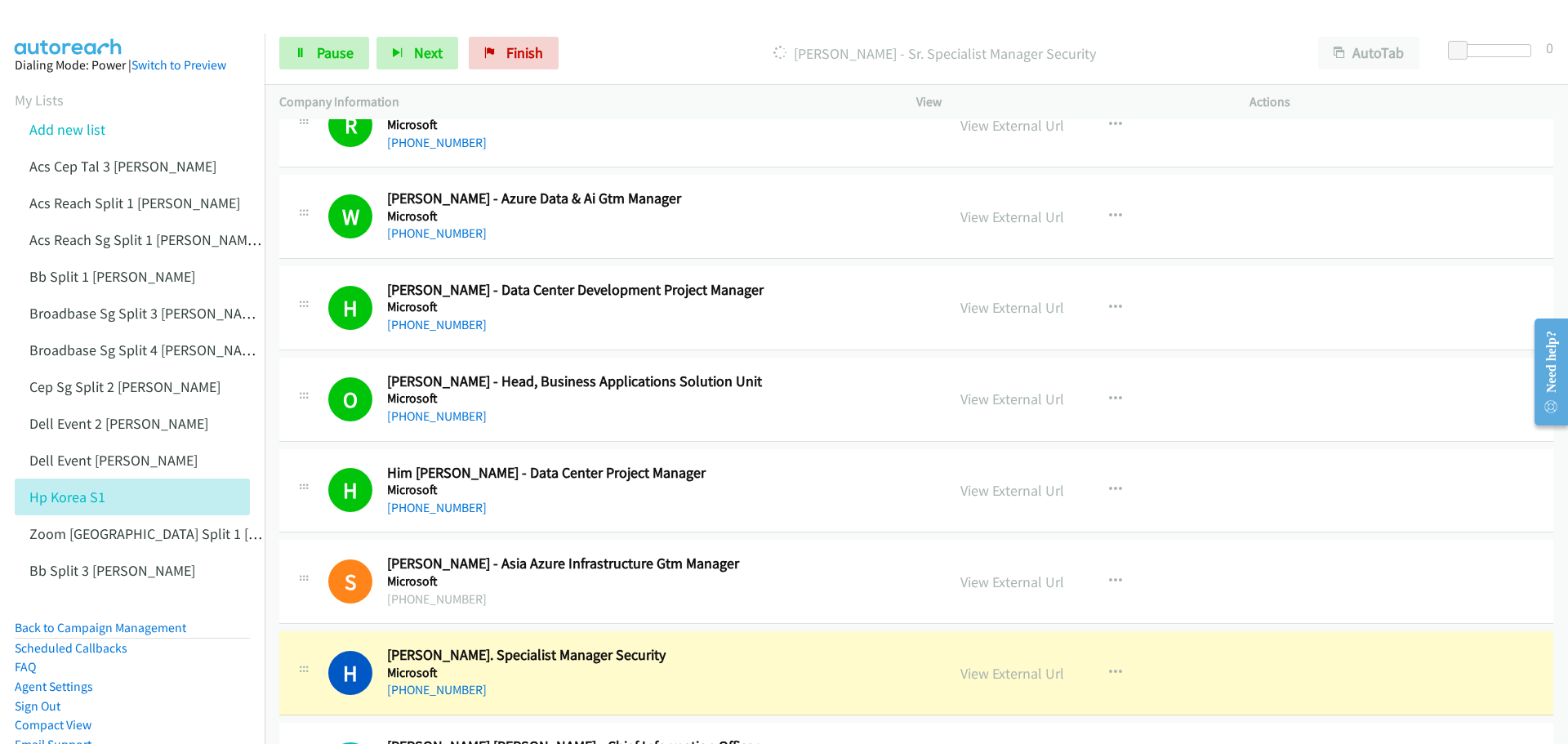
scroll to position [14787, 0]
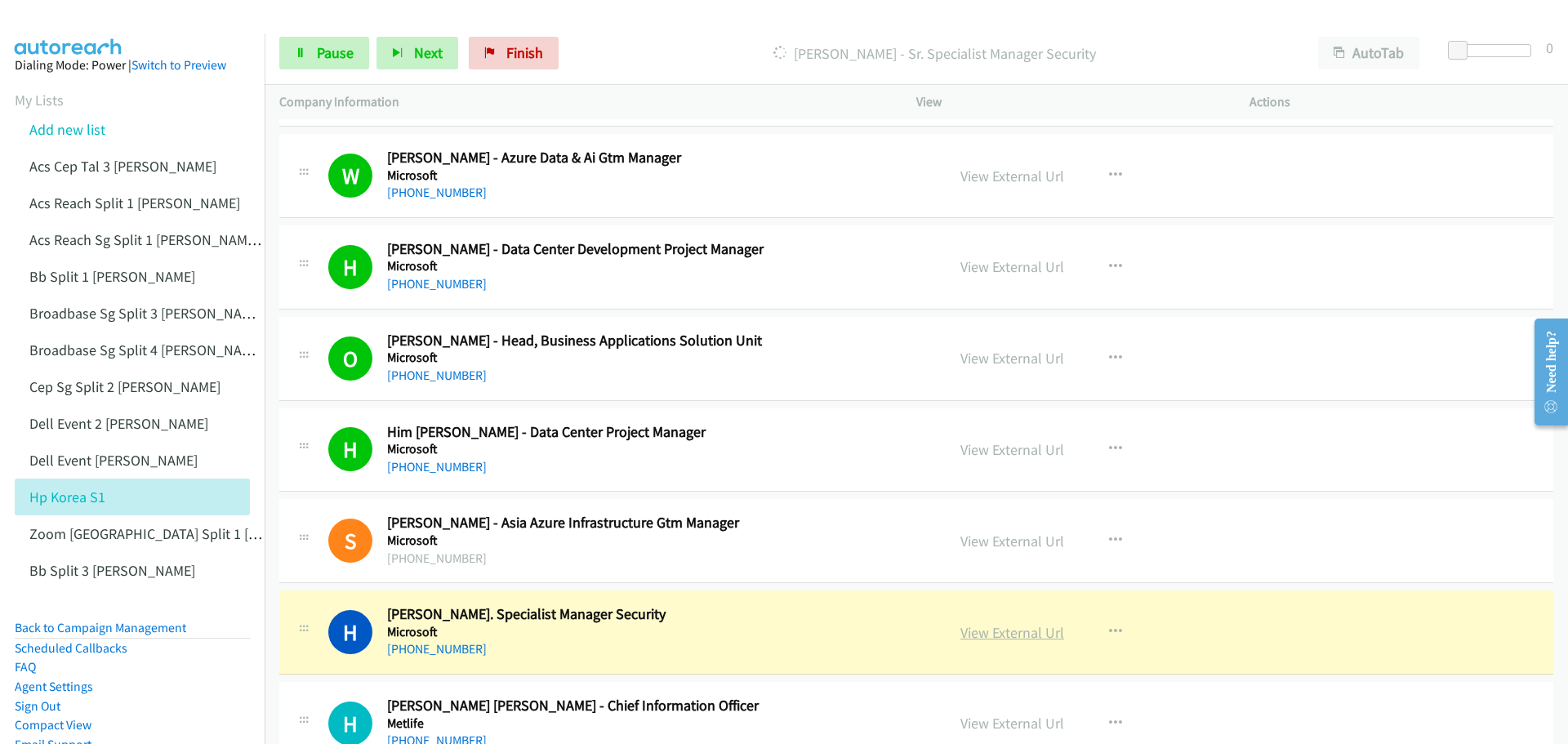
click at [1006, 629] on link "View External Url" at bounding box center [1012, 633] width 104 height 19
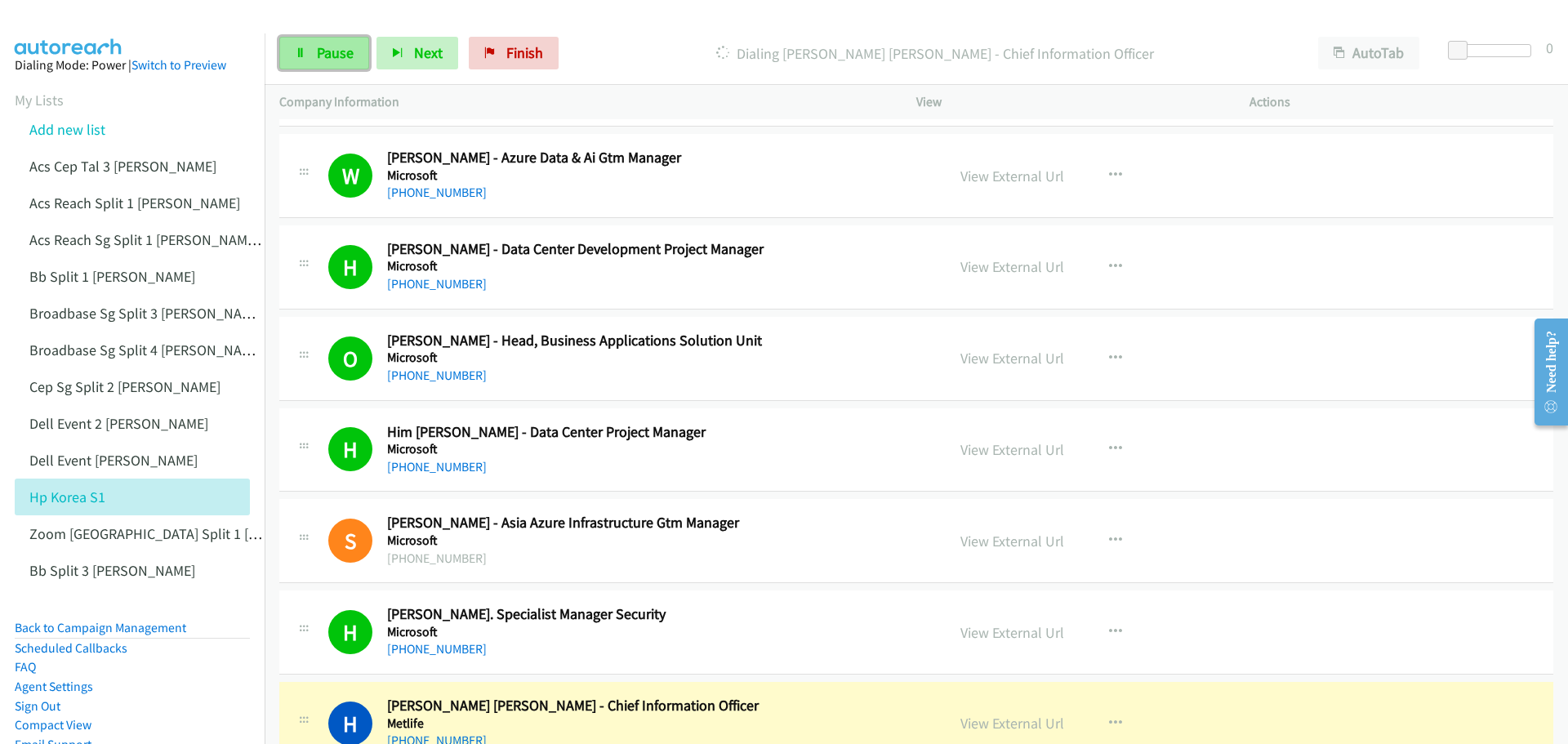
click at [319, 62] on link "Pause" at bounding box center [324, 53] width 90 height 32
